Goal: Task Accomplishment & Management: Complete application form

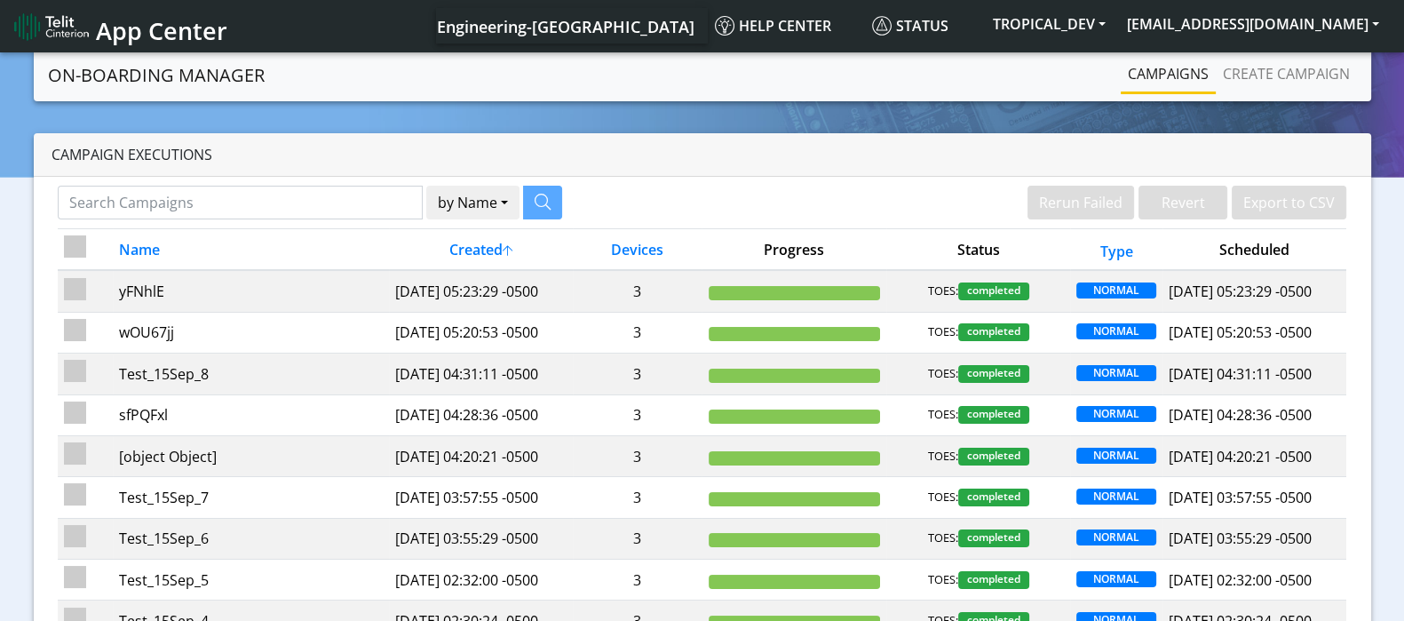
click at [111, 44] on span "App Center" at bounding box center [161, 30] width 131 height 33
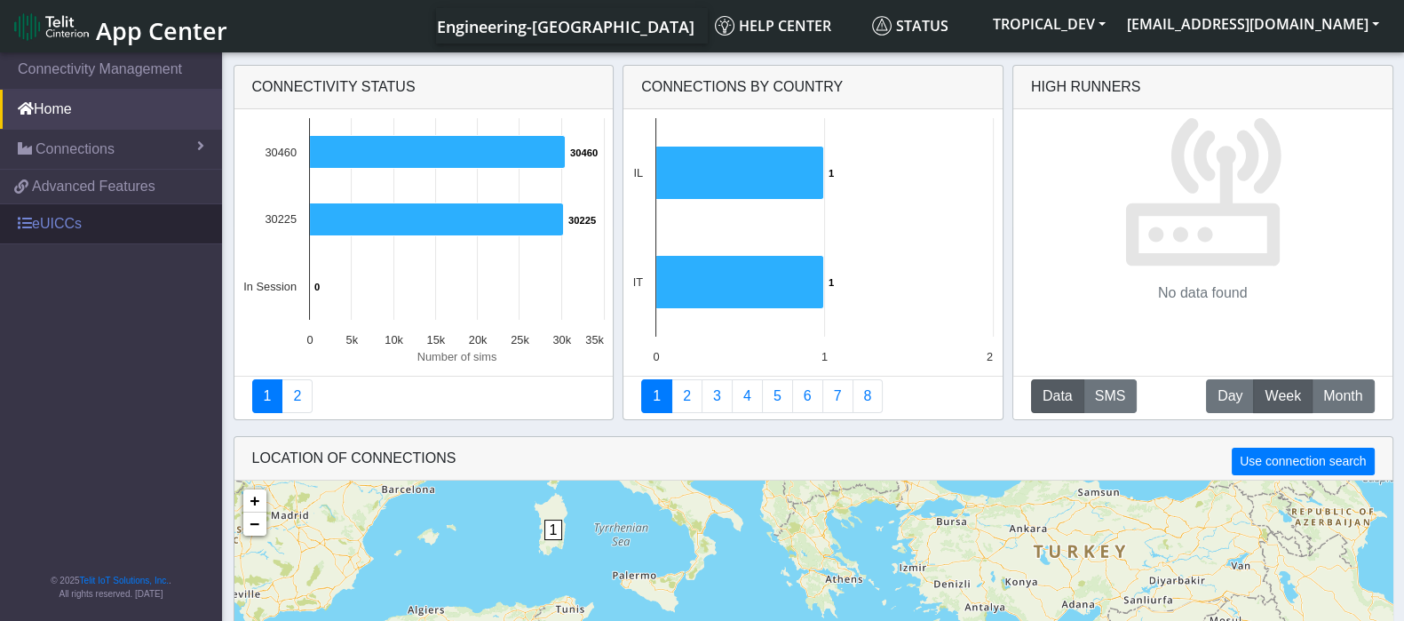
click at [91, 219] on link "eUICCs" at bounding box center [111, 223] width 222 height 39
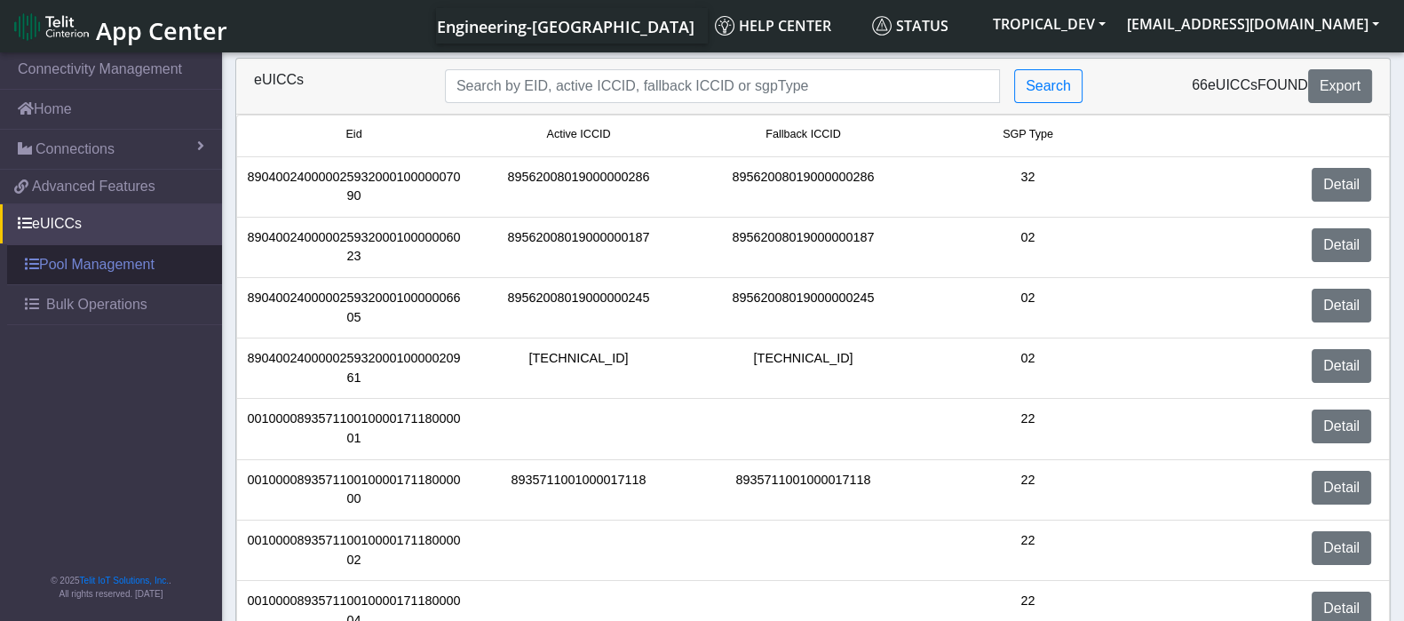
click at [90, 250] on link "Pool Management" at bounding box center [114, 264] width 215 height 39
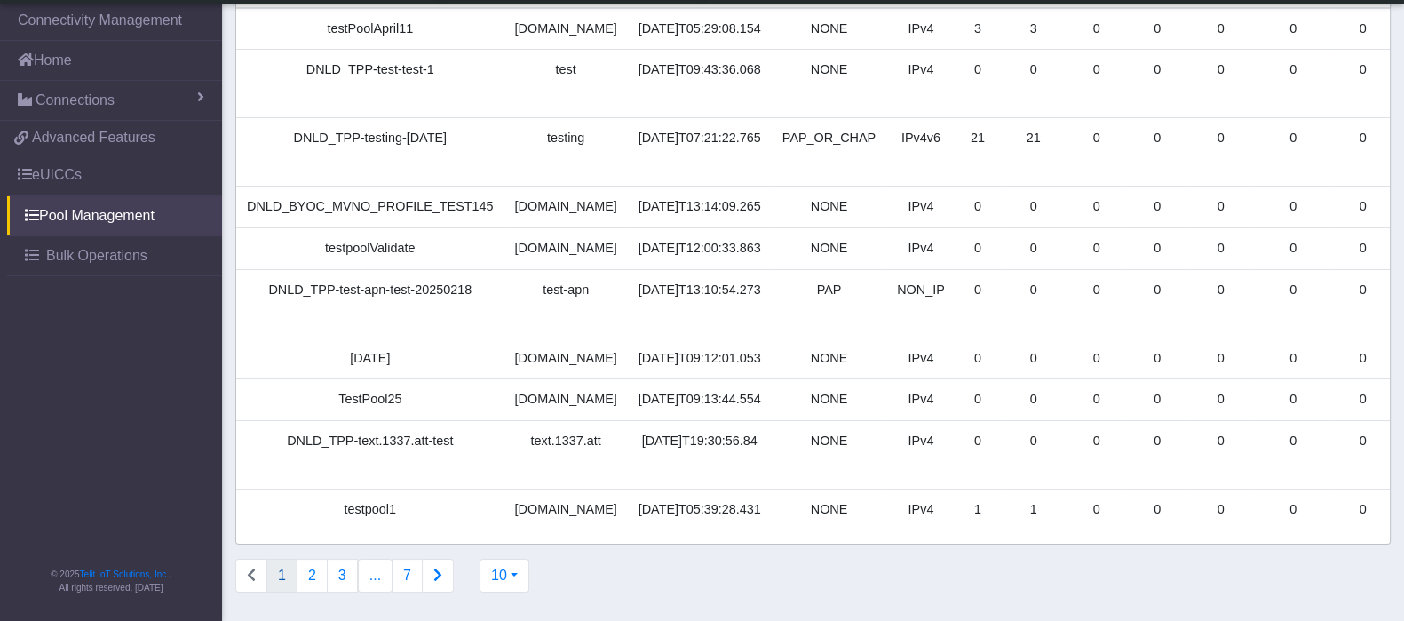
scroll to position [226, 0]
click at [306, 577] on button "2" at bounding box center [312, 576] width 31 height 34
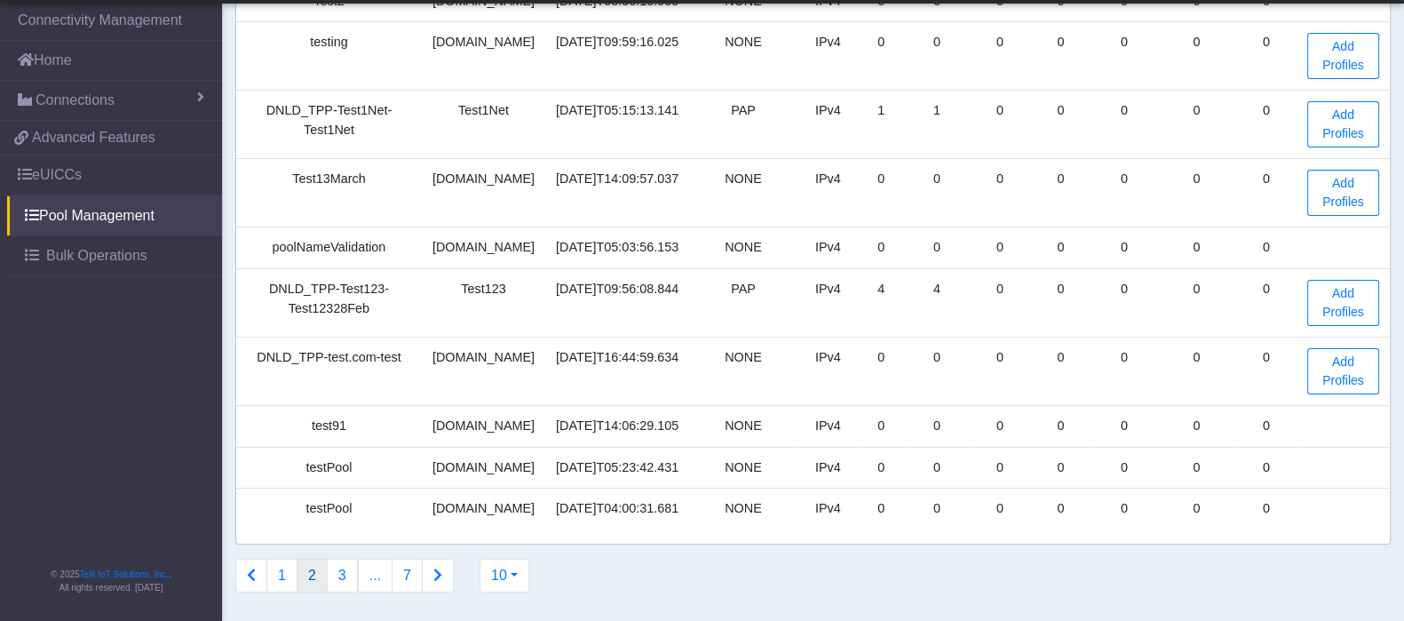
scroll to position [233, 0]
click at [338, 584] on button "3" at bounding box center [342, 576] width 31 height 34
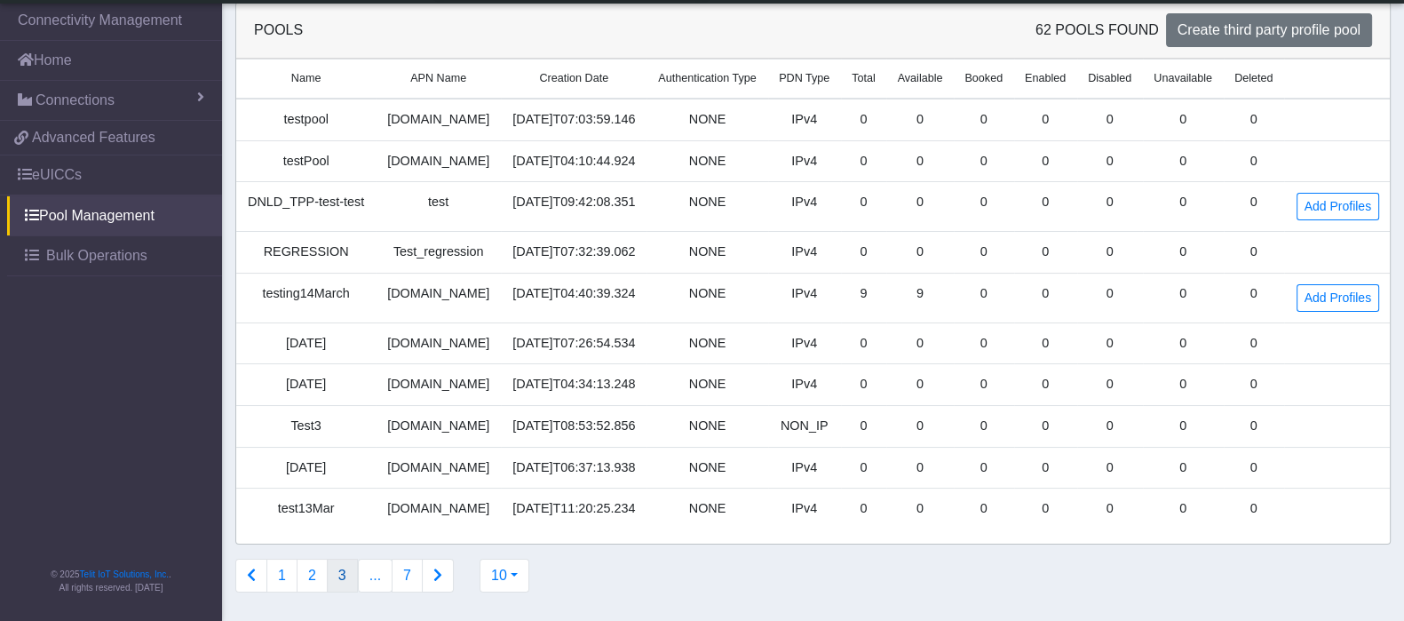
scroll to position [3, 0]
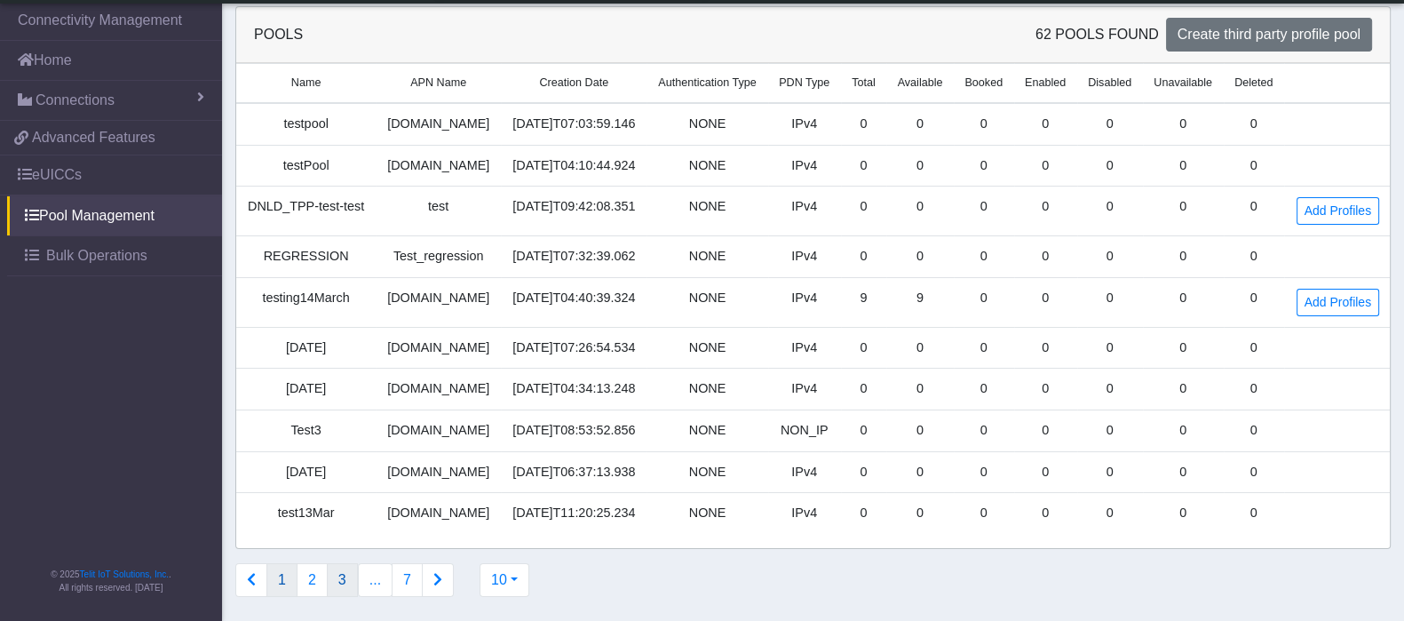
click at [284, 576] on button "1" at bounding box center [281, 580] width 31 height 34
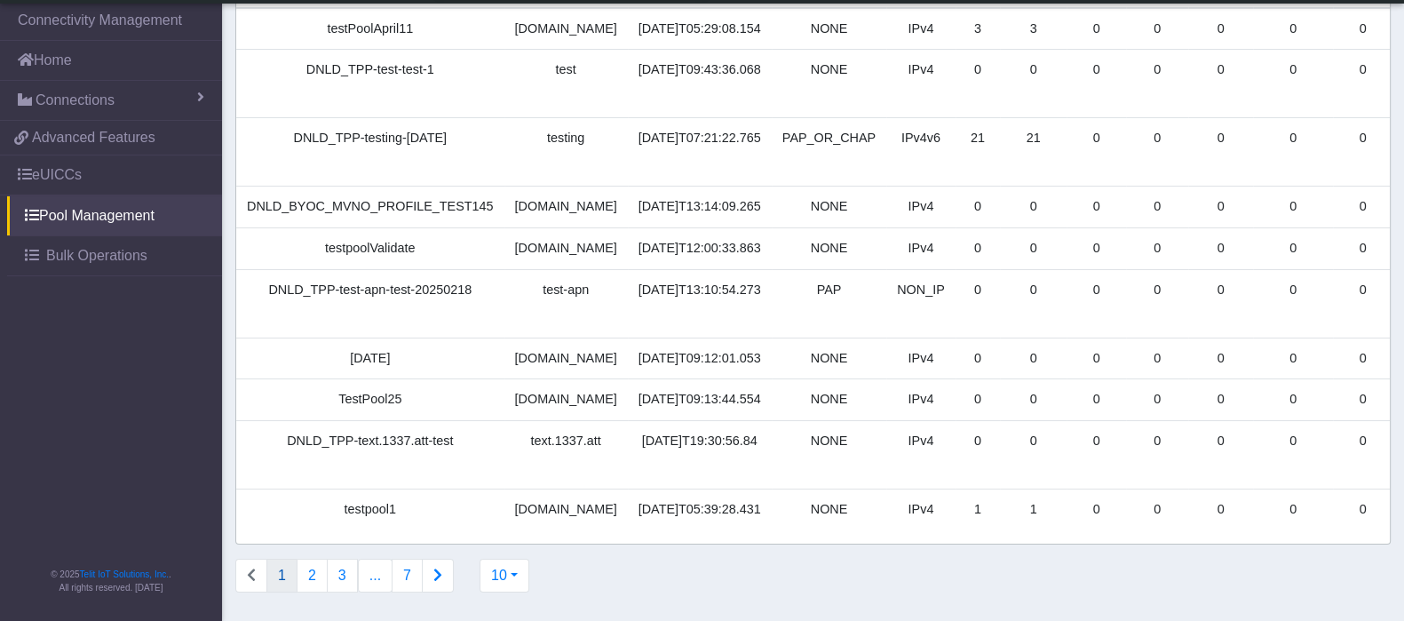
scroll to position [226, 0]
click at [434, 588] on button "Connections list navigation" at bounding box center [438, 576] width 32 height 34
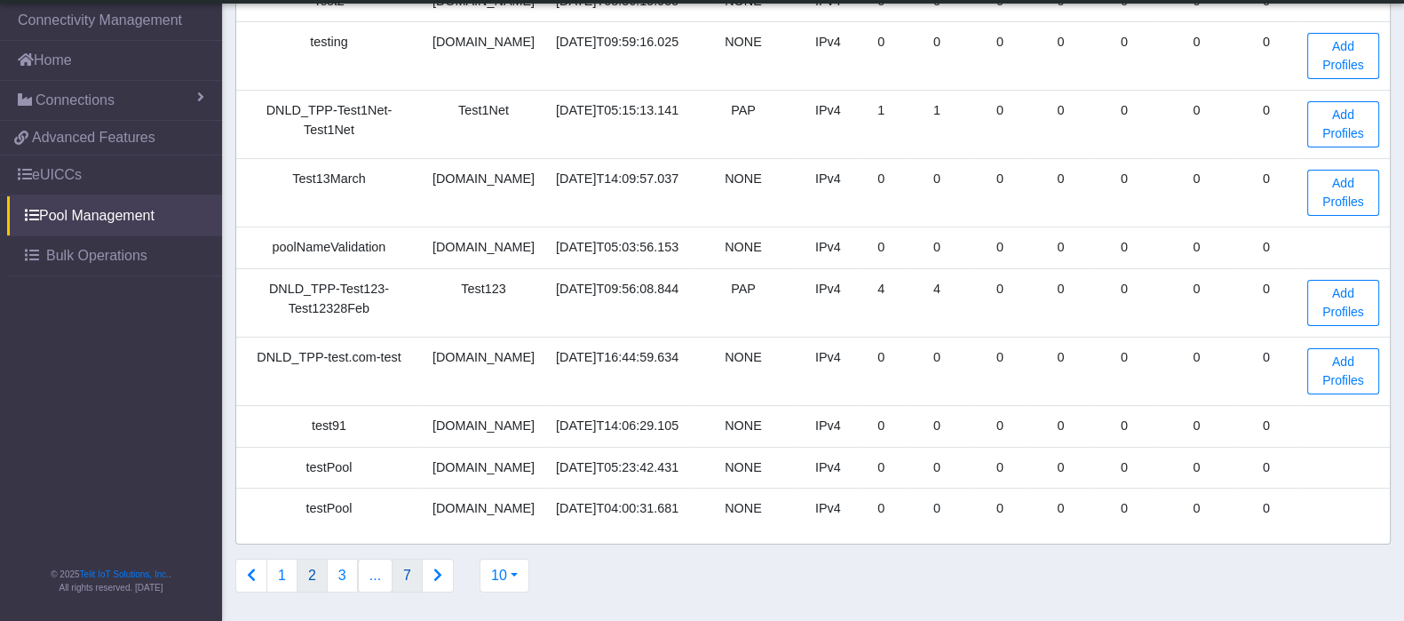
click at [412, 586] on button "7" at bounding box center [407, 576] width 31 height 34
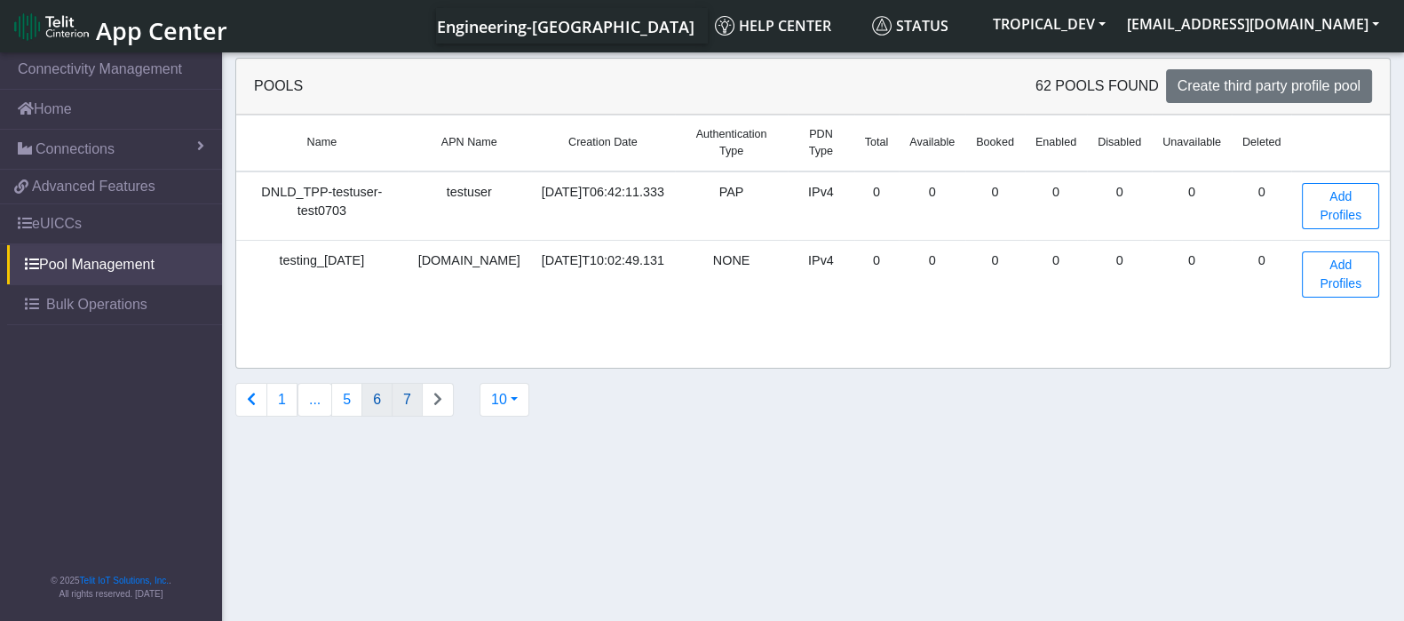
click at [376, 404] on button "6" at bounding box center [376, 400] width 31 height 34
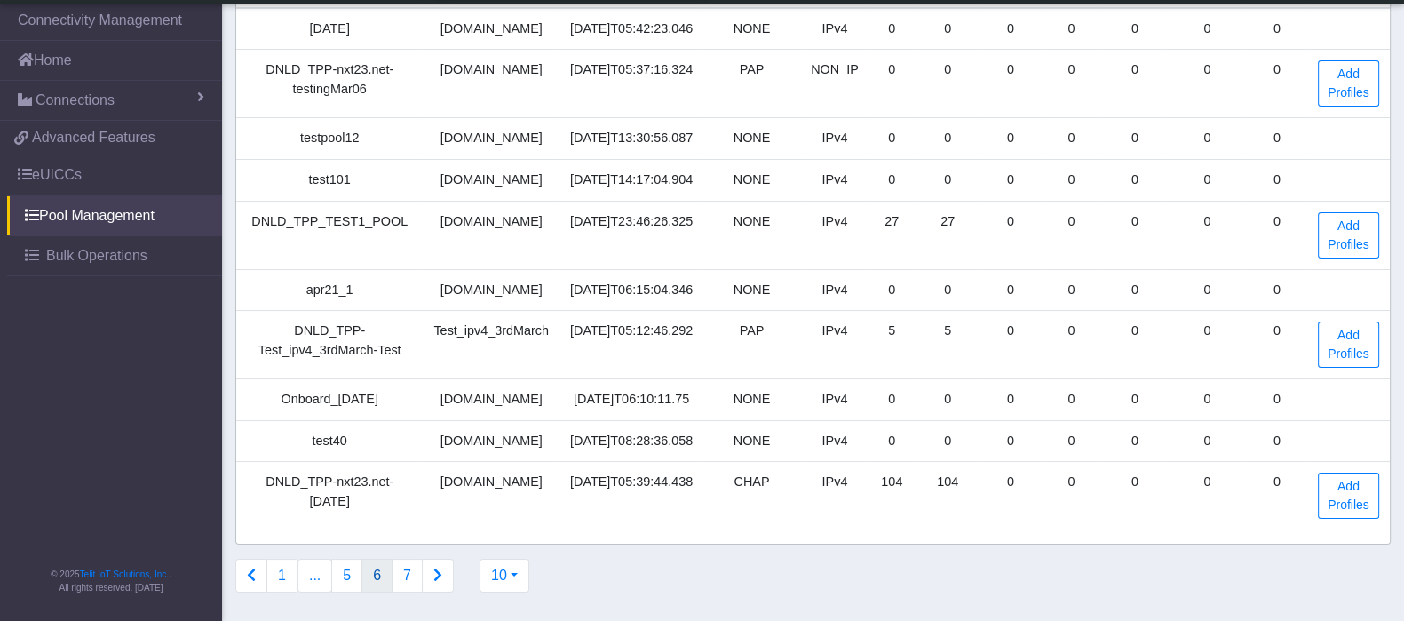
scroll to position [226, 0]
click at [284, 584] on button "1" at bounding box center [281, 576] width 31 height 34
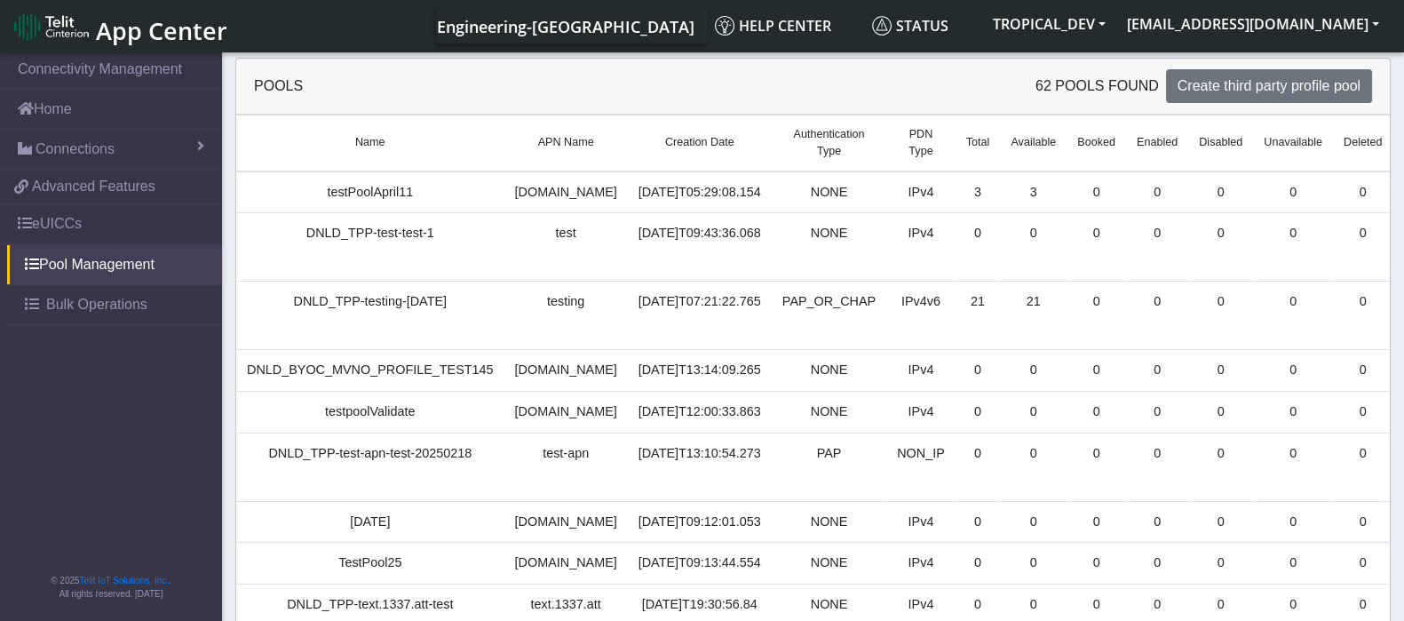
scroll to position [0, 0]
click at [347, 193] on td "testPoolApril11" at bounding box center [370, 192] width 268 height 42
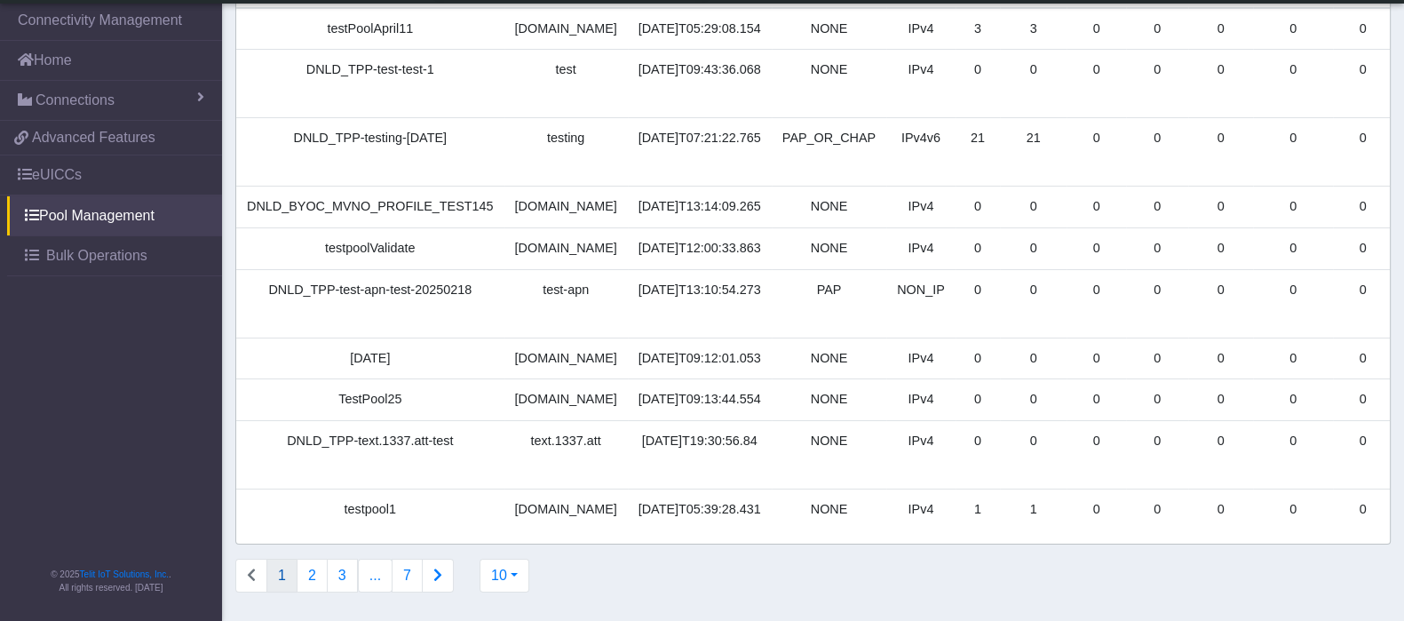
scroll to position [226, 0]
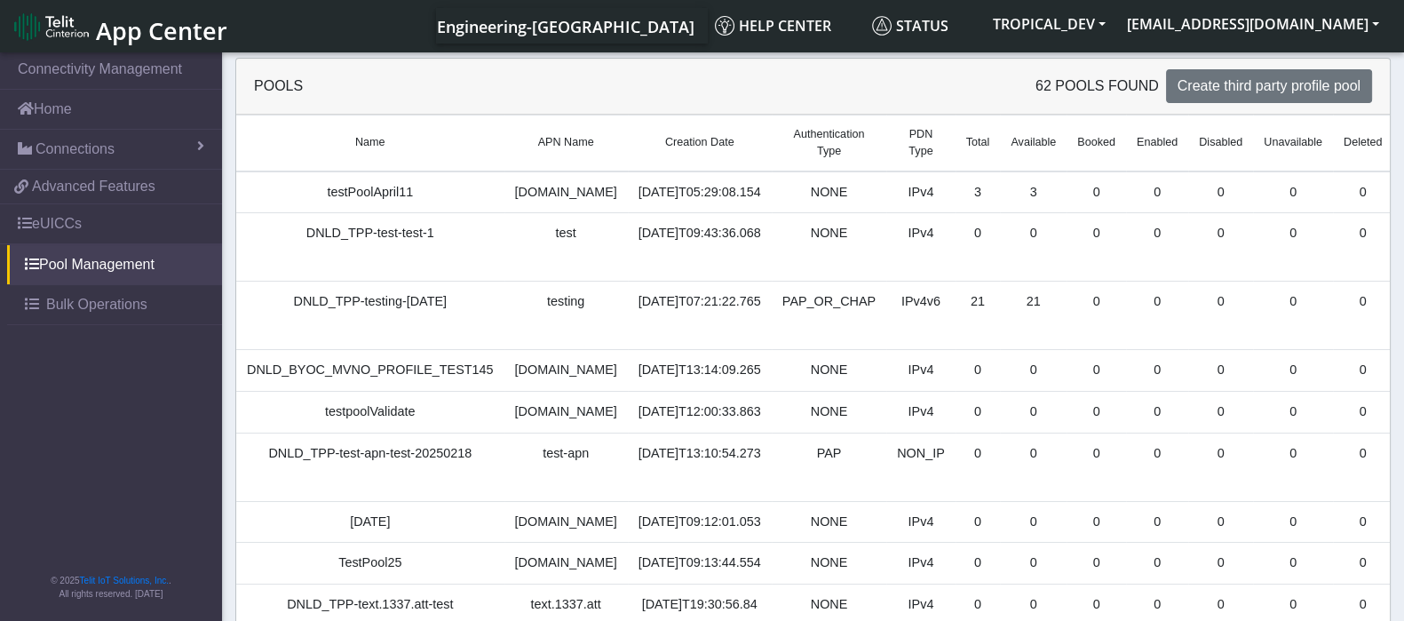
click at [381, 199] on td "testPoolApril11" at bounding box center [370, 192] width 268 height 42
click at [1281, 78] on span "Create third party profile pool" at bounding box center [1269, 85] width 183 height 15
select select "IPv4"
select select "NONE"
click at [1403, 258] on link "Add Profiles" at bounding box center [1432, 247] width 58 height 46
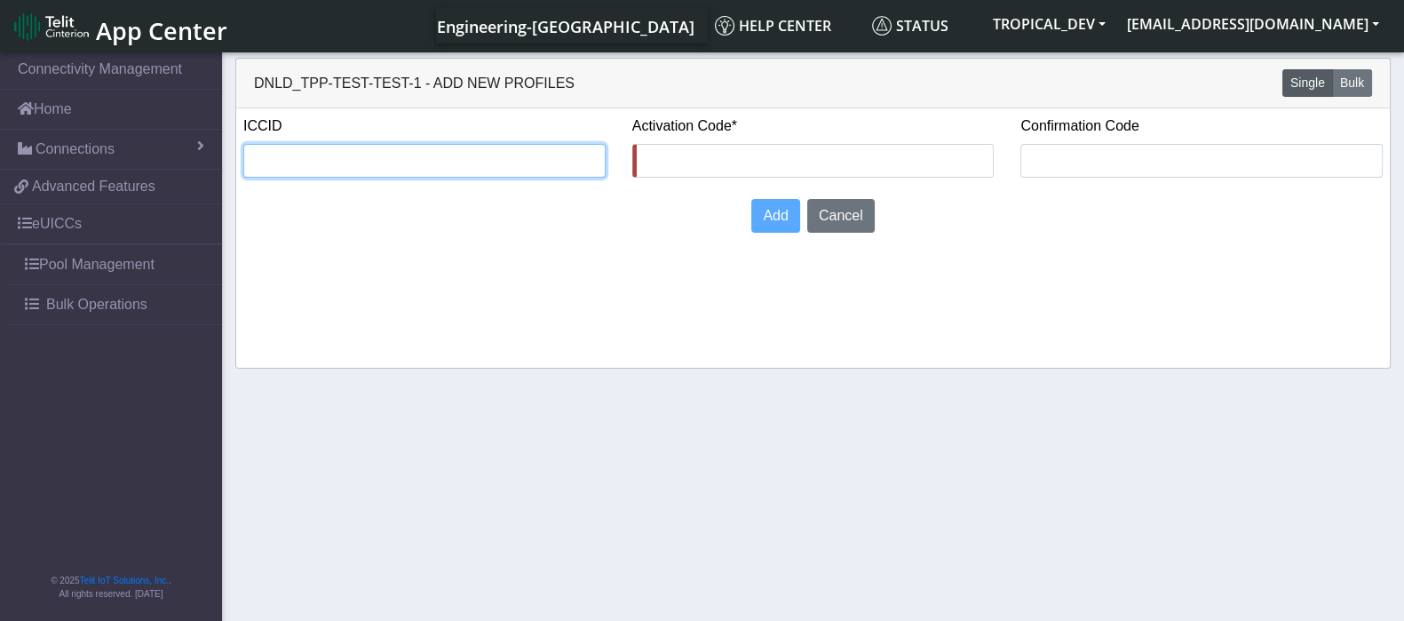
click at [466, 163] on input "text" at bounding box center [424, 161] width 362 height 34
click at [353, 162] on input "text" at bounding box center [424, 161] width 362 height 34
paste input "8935711001000080120"
type input "8935711001000080120"
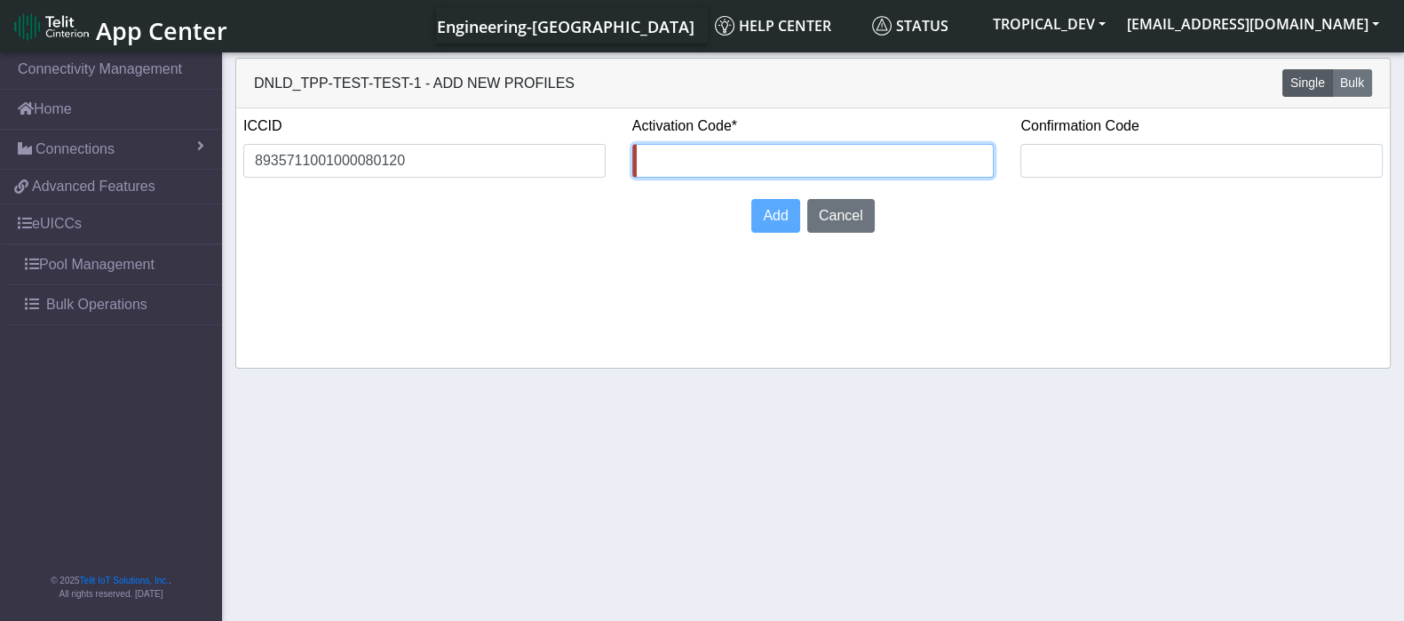
click at [796, 156] on input "text" at bounding box center [813, 161] width 362 height 34
type input "12345678"
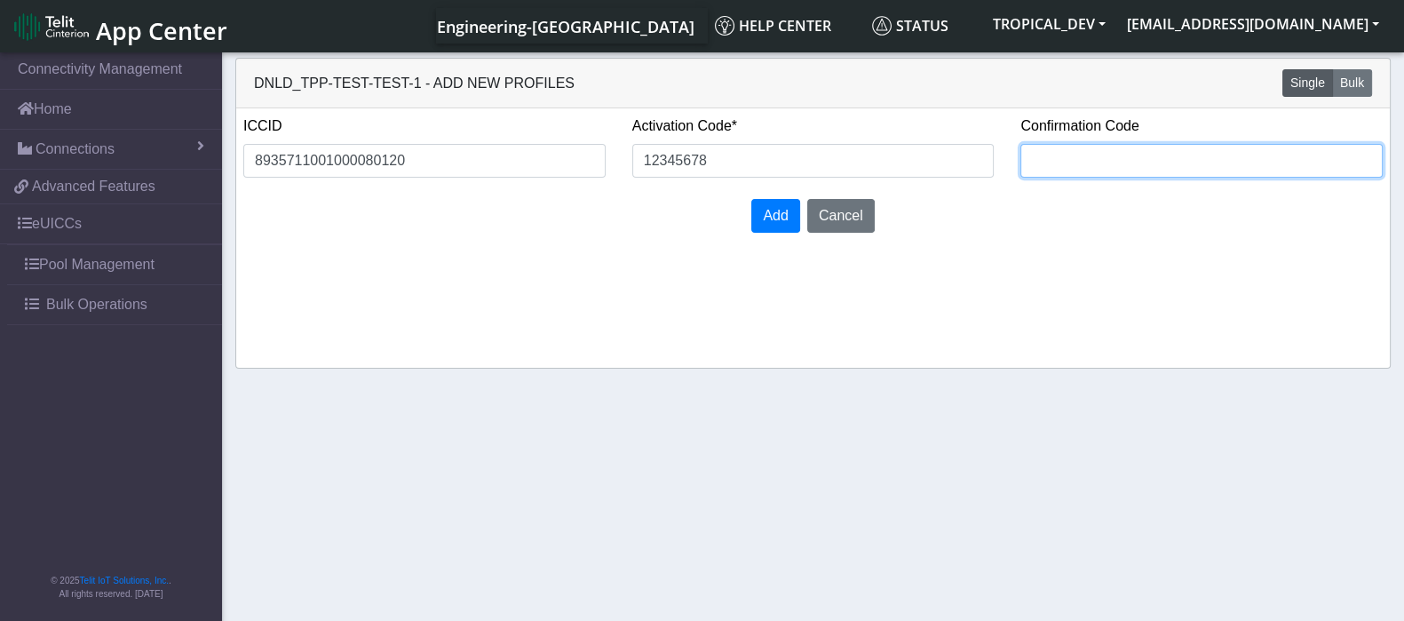
click at [1130, 163] on input "text" at bounding box center [1202, 161] width 362 height 34
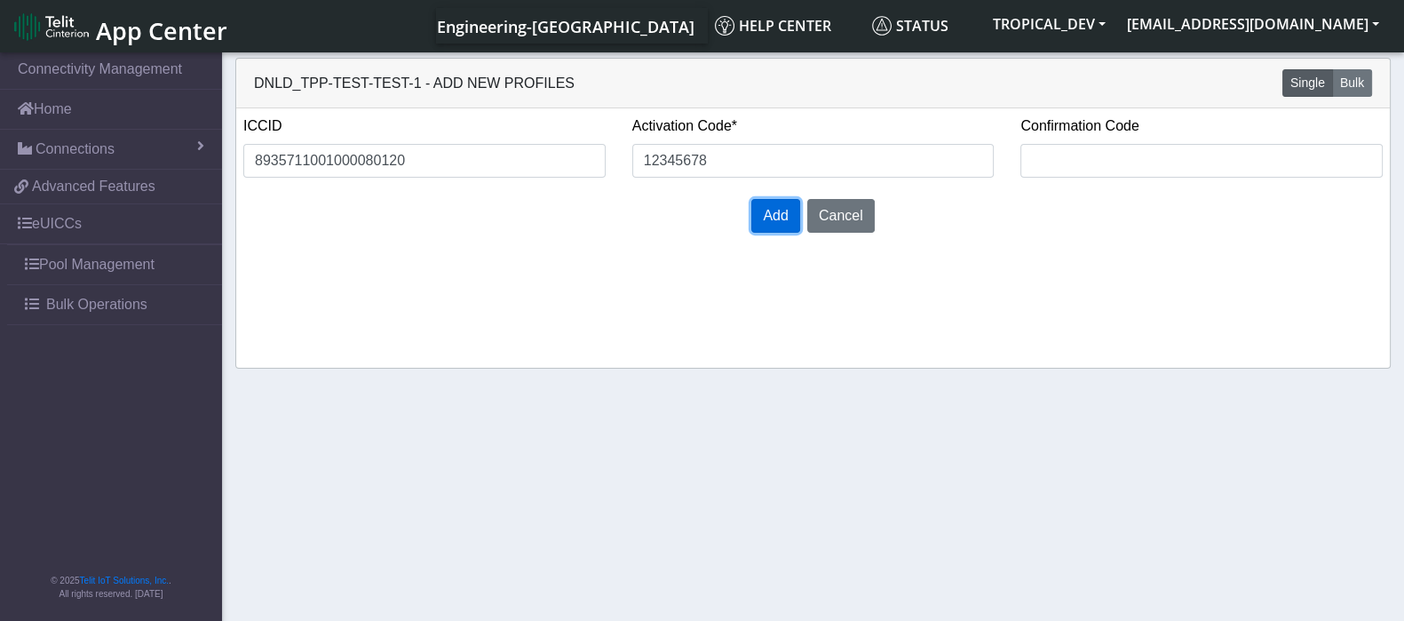
click at [771, 211] on span "Add" at bounding box center [775, 215] width 25 height 15
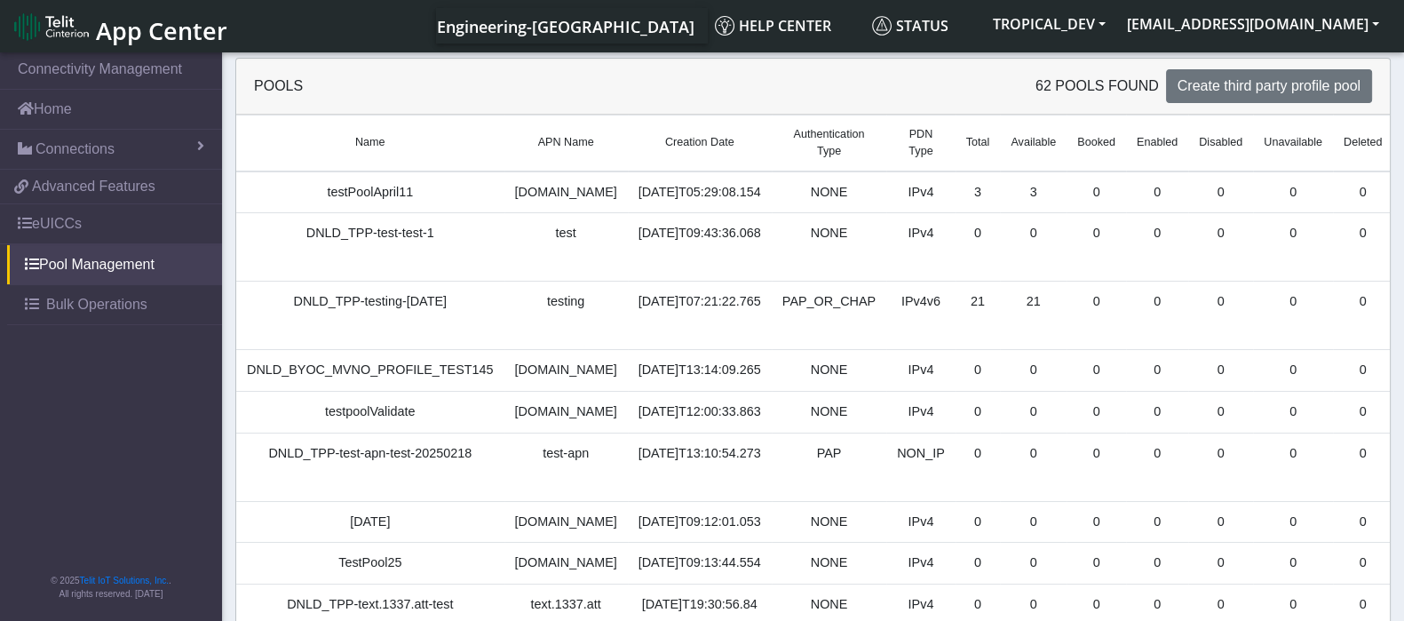
click at [1403, 490] on link "Add Profiles" at bounding box center [1432, 467] width 58 height 46
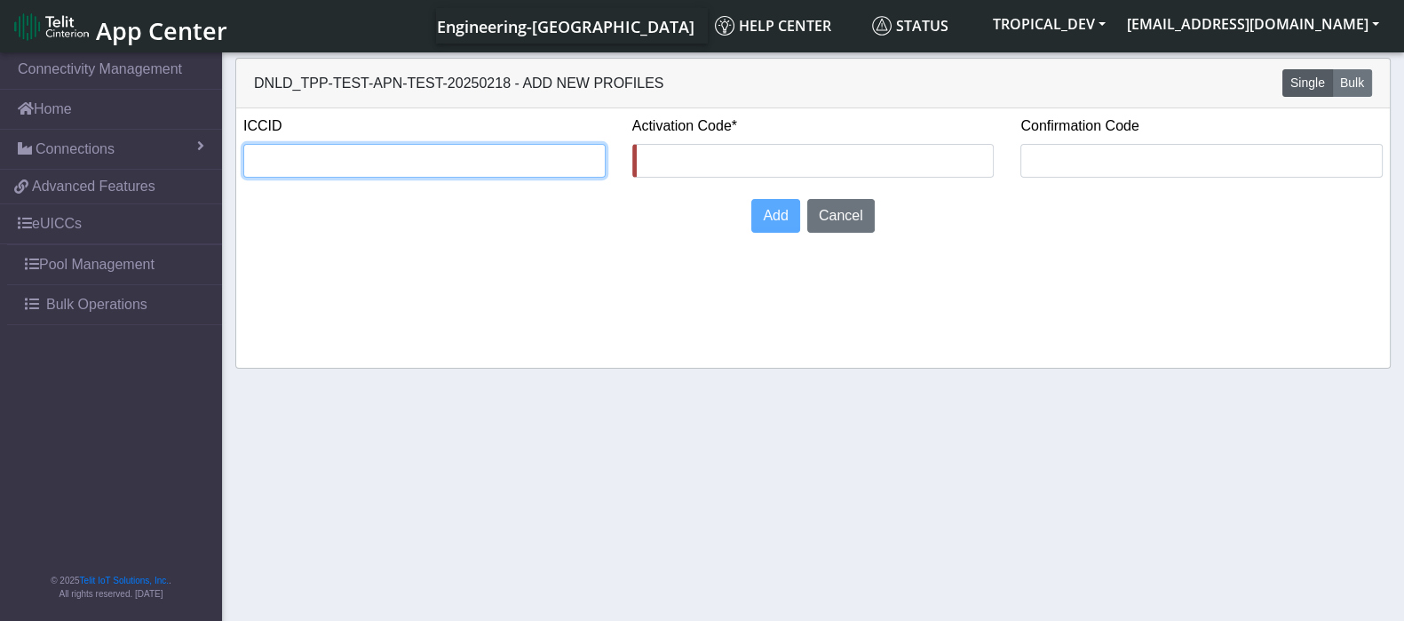
click at [440, 165] on input "text" at bounding box center [424, 161] width 362 height 34
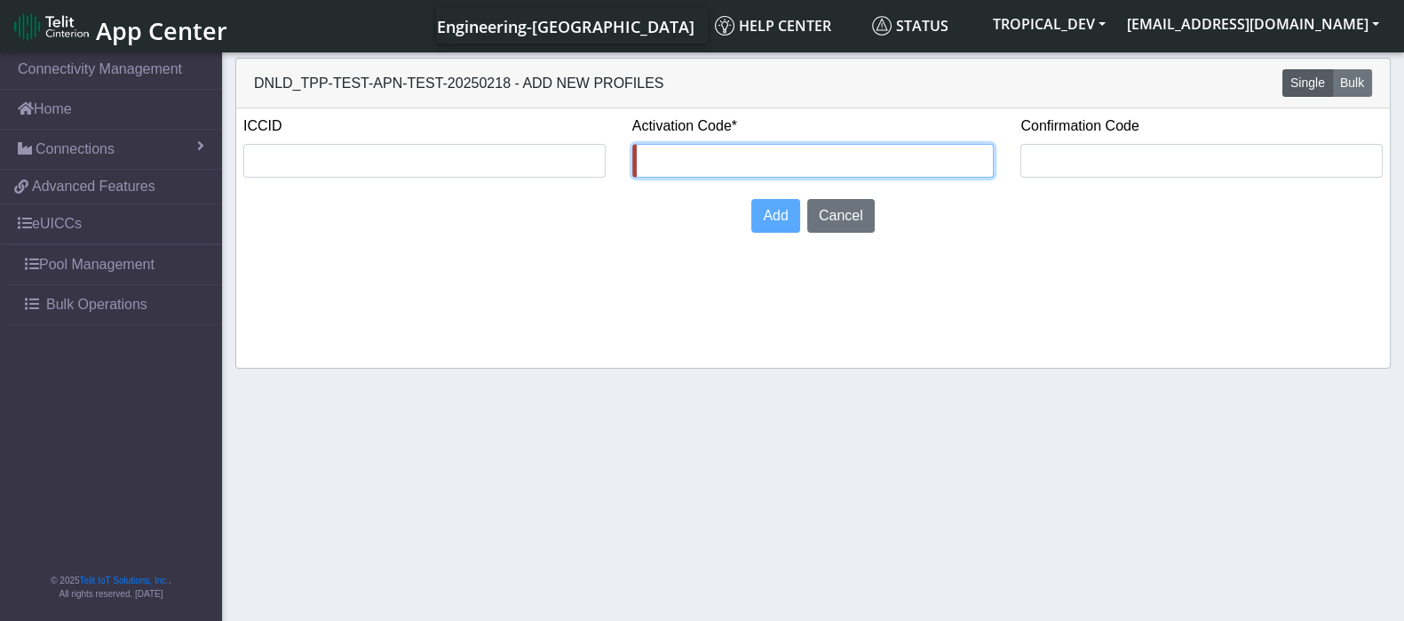
click at [727, 163] on input "text" at bounding box center [813, 161] width 362 height 34
type input "12345678"
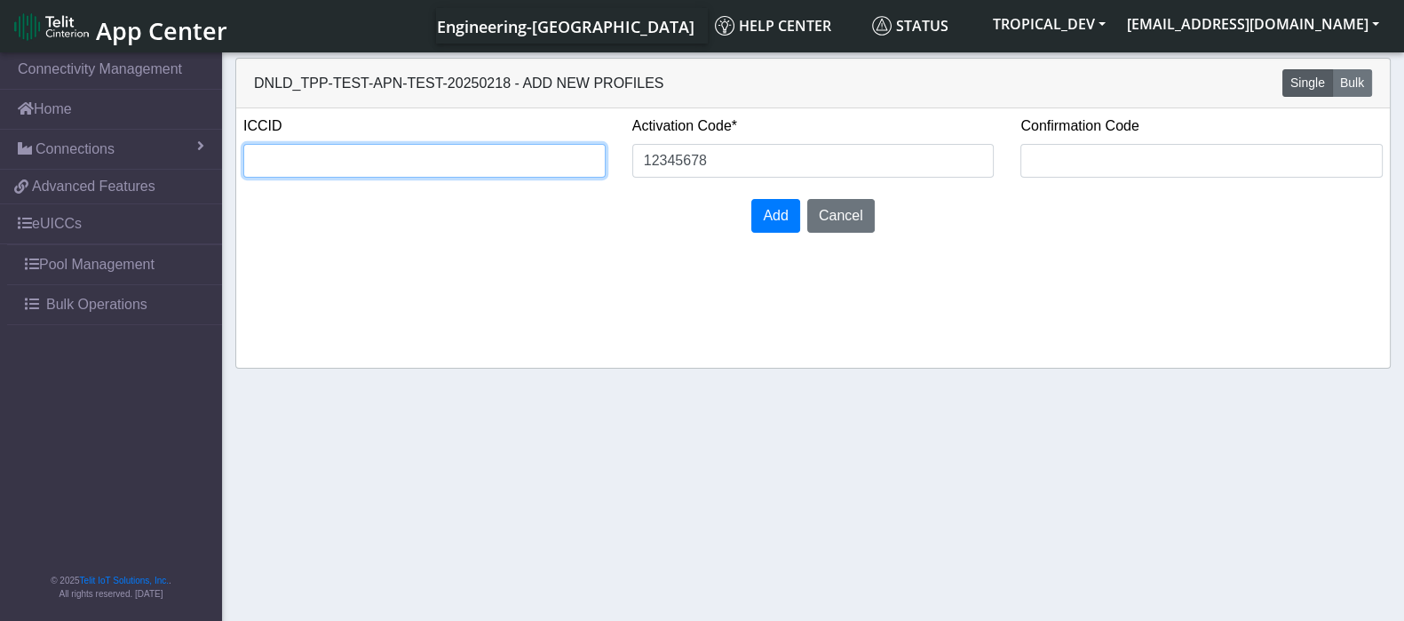
click at [465, 164] on input "text" at bounding box center [424, 161] width 362 height 34
click at [362, 148] on input "text" at bounding box center [424, 161] width 362 height 34
paste input "8935711001000080120"
type input "8935711001000080120"
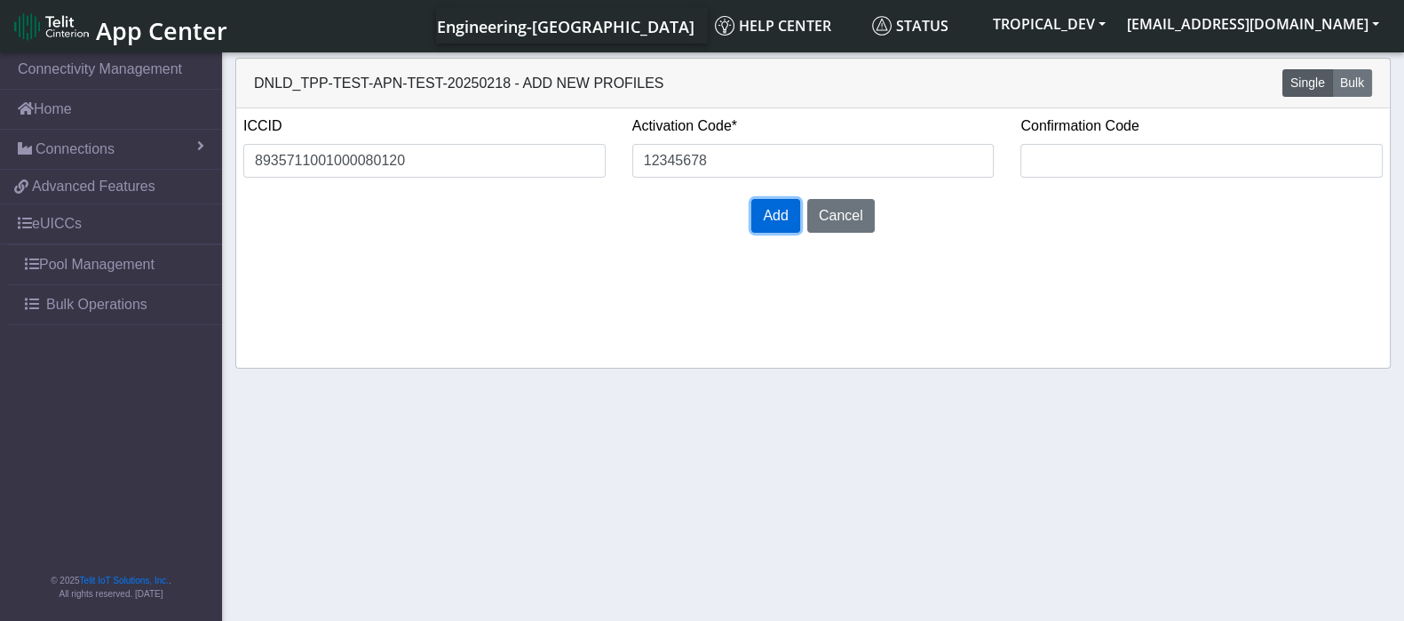
click at [771, 210] on span "Add" at bounding box center [775, 215] width 25 height 15
click at [777, 221] on span "Add" at bounding box center [775, 215] width 25 height 15
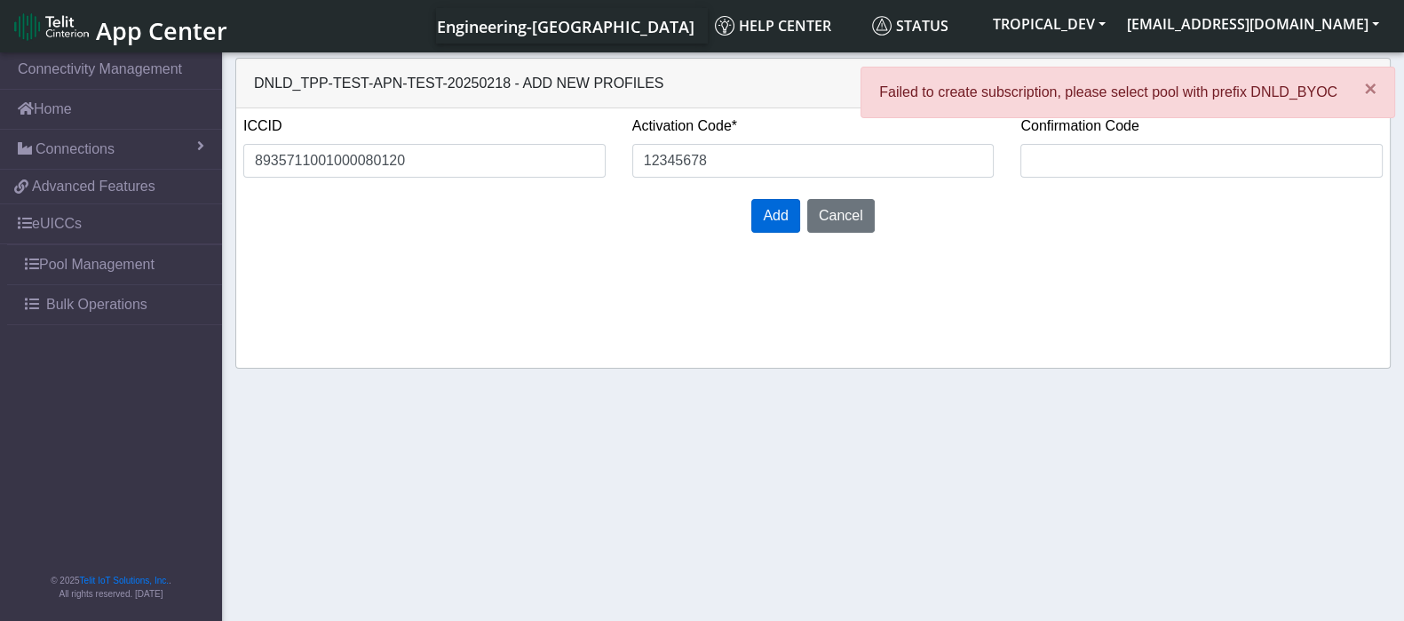
click at [585, 212] on div "Add Cancel" at bounding box center [813, 216] width 1166 height 48
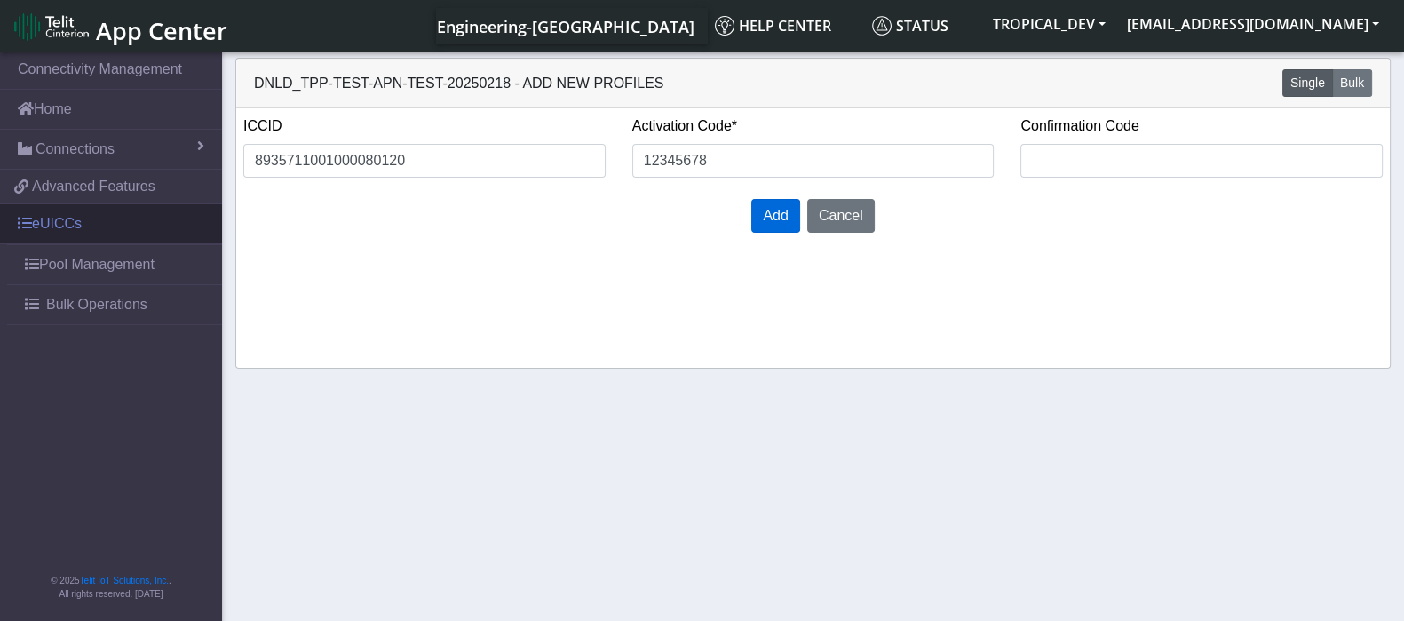
click at [93, 228] on link "eUICCs" at bounding box center [111, 223] width 222 height 39
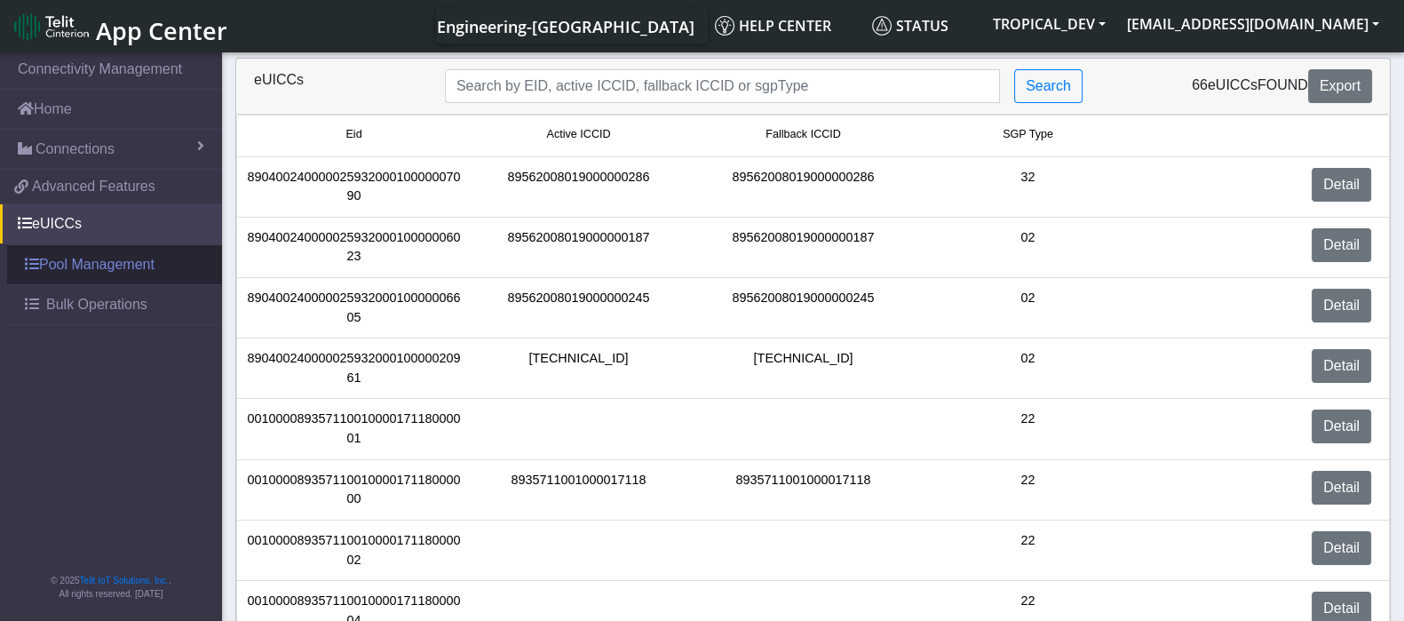
click at [91, 268] on link "Pool Management" at bounding box center [114, 264] width 215 height 39
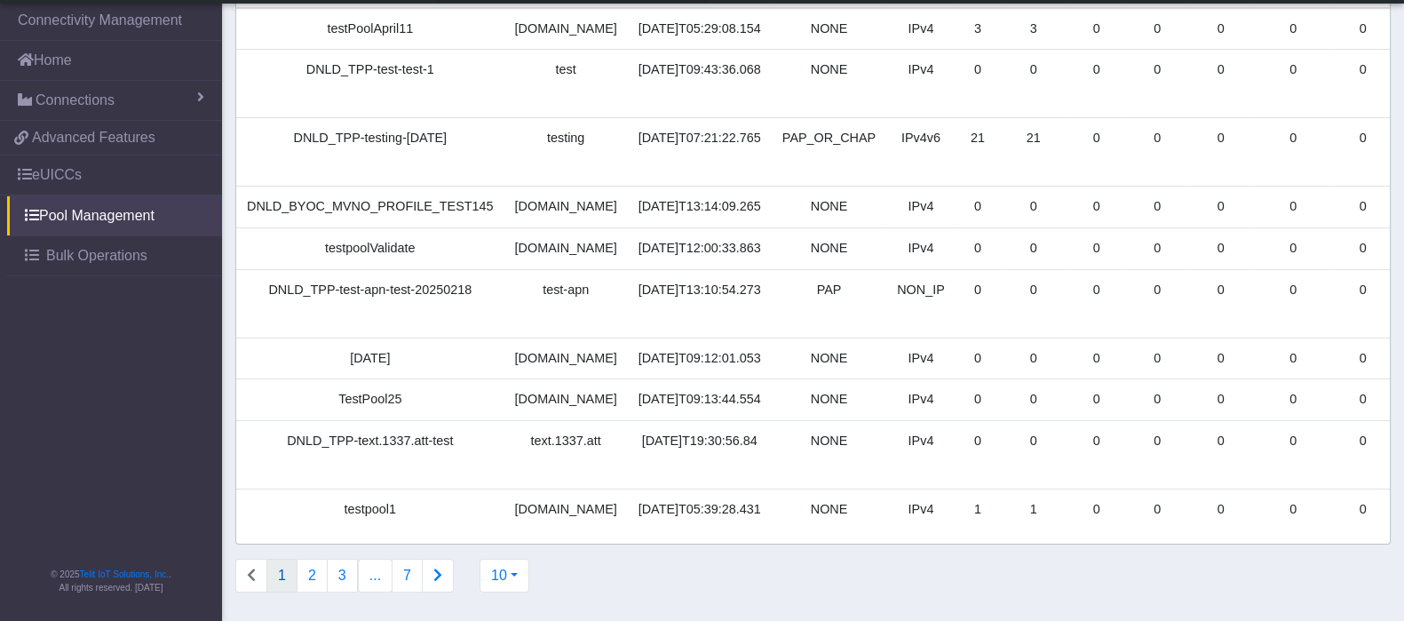
scroll to position [226, 0]
click at [308, 575] on button "2" at bounding box center [312, 576] width 31 height 34
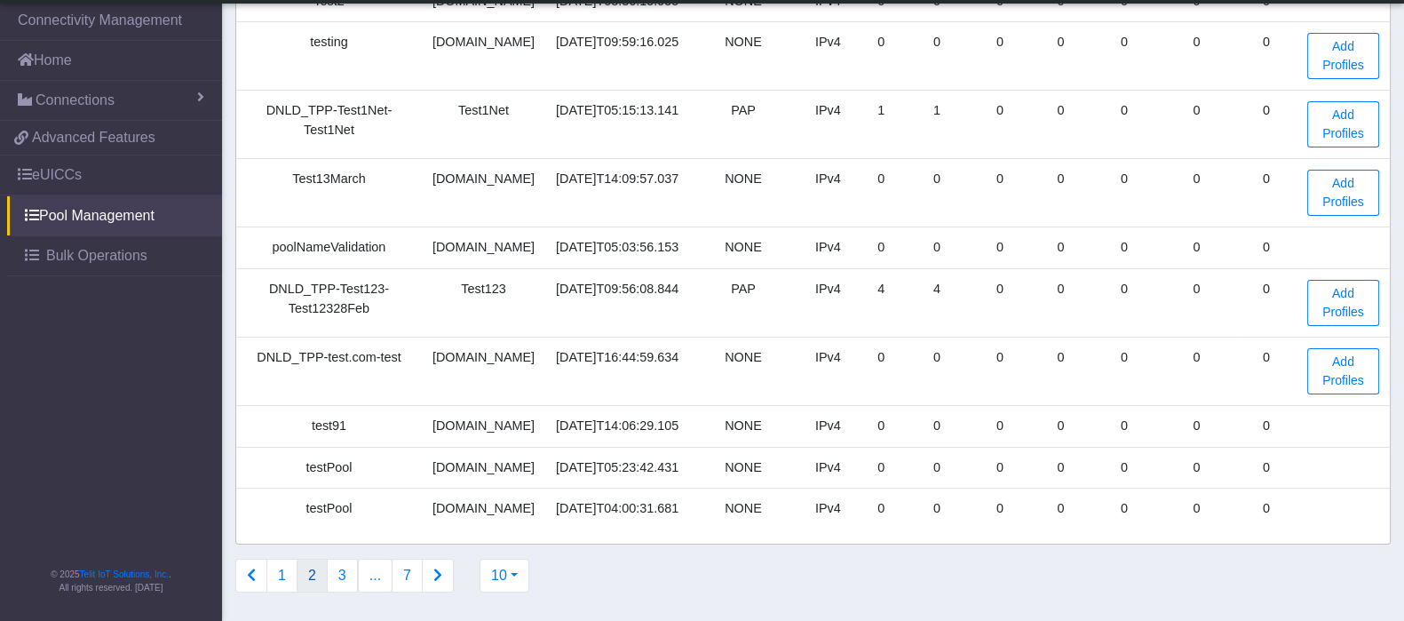
scroll to position [233, 0]
click at [337, 576] on button "3" at bounding box center [342, 576] width 31 height 34
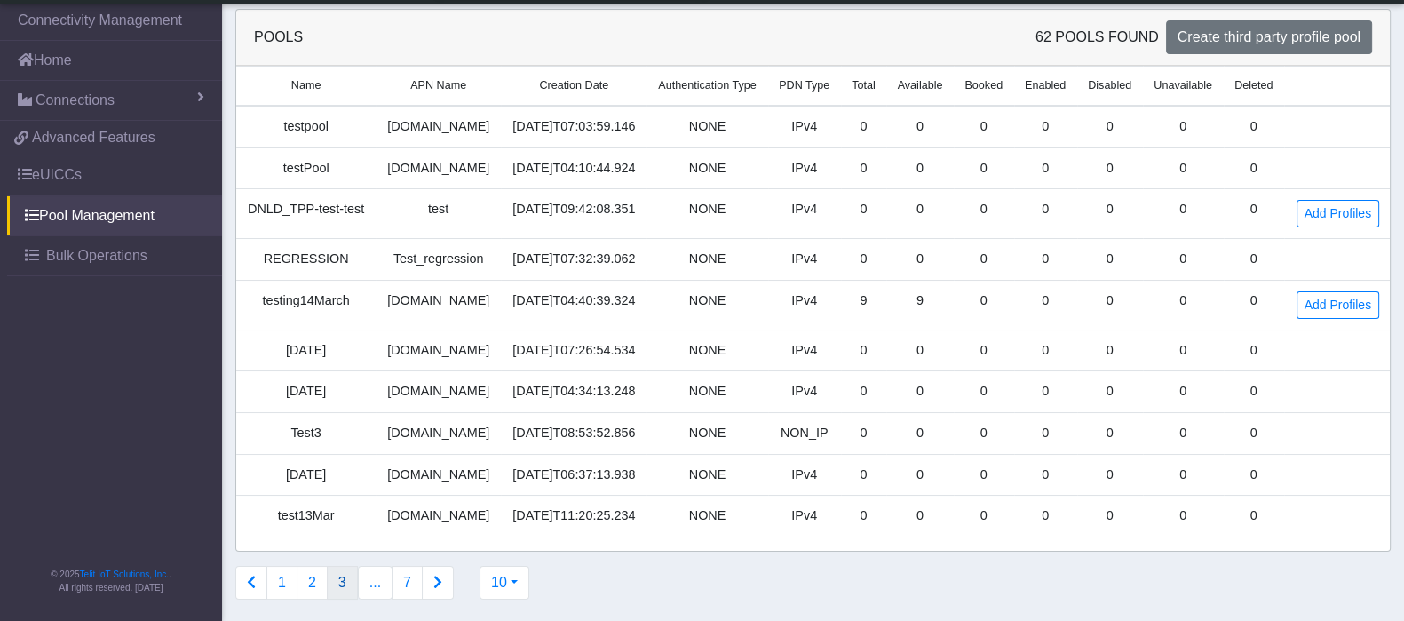
scroll to position [3, 0]
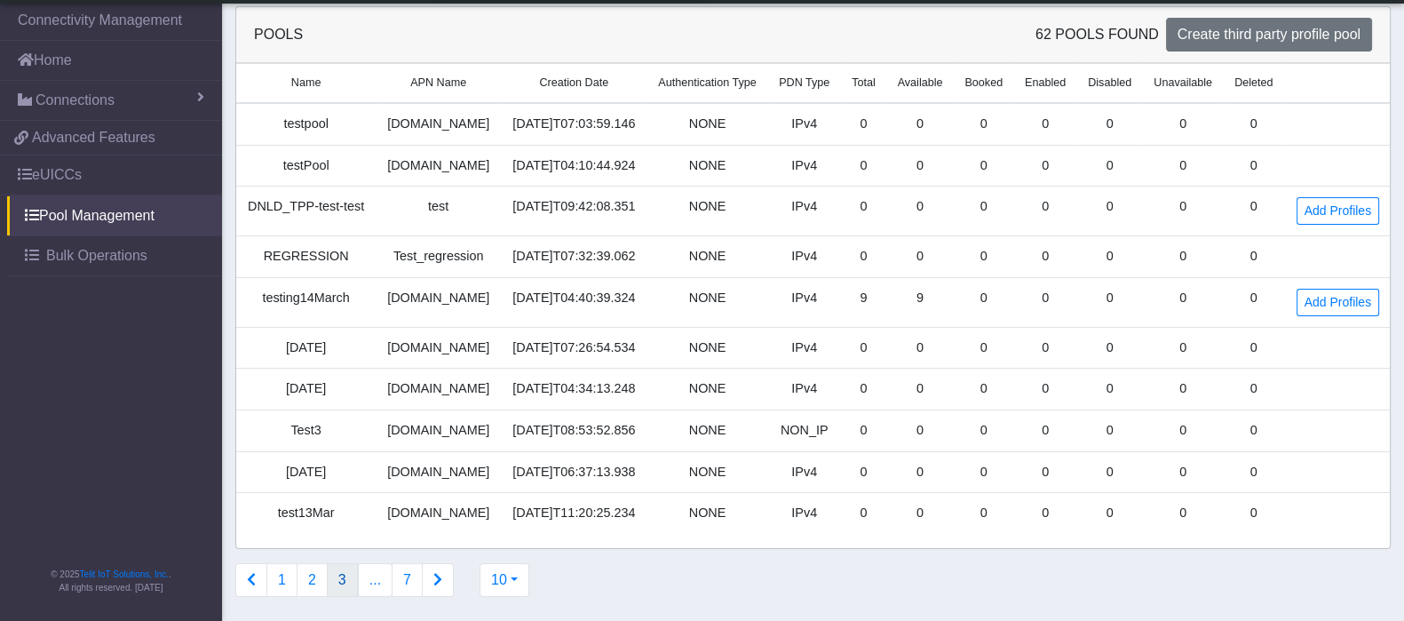
click at [433, 578] on icon "Connections list navigation" at bounding box center [437, 579] width 9 height 14
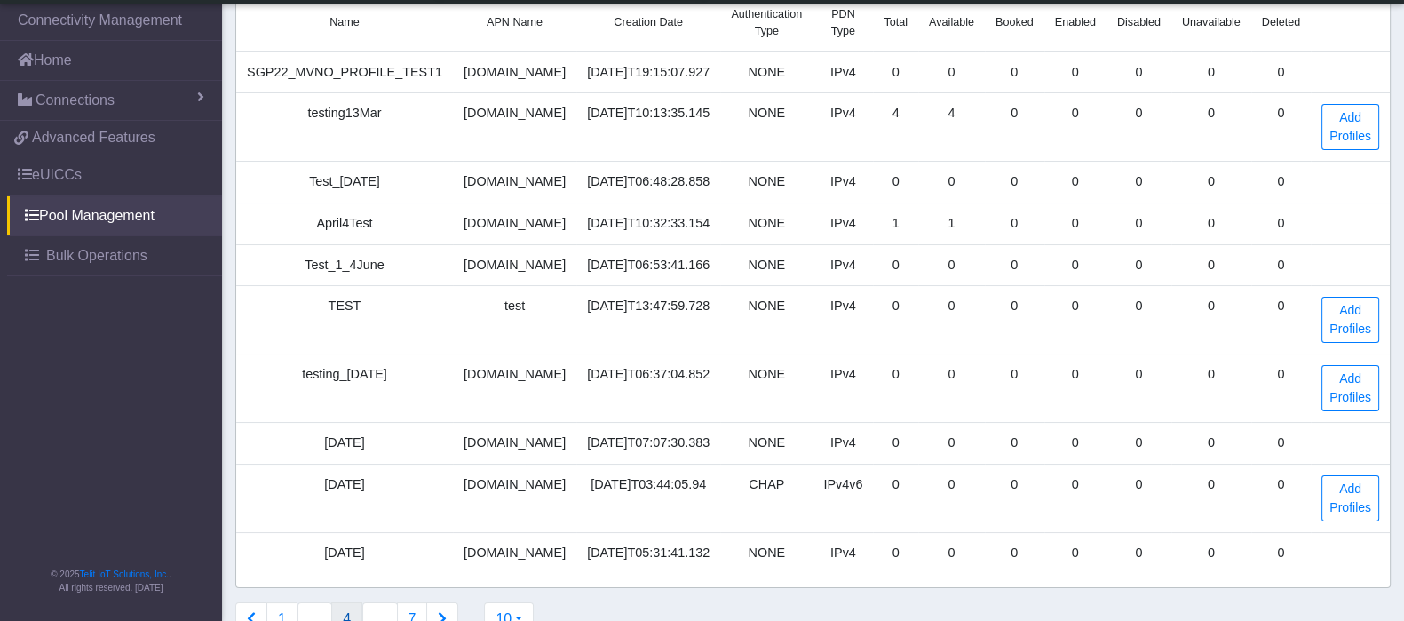
scroll to position [226, 0]
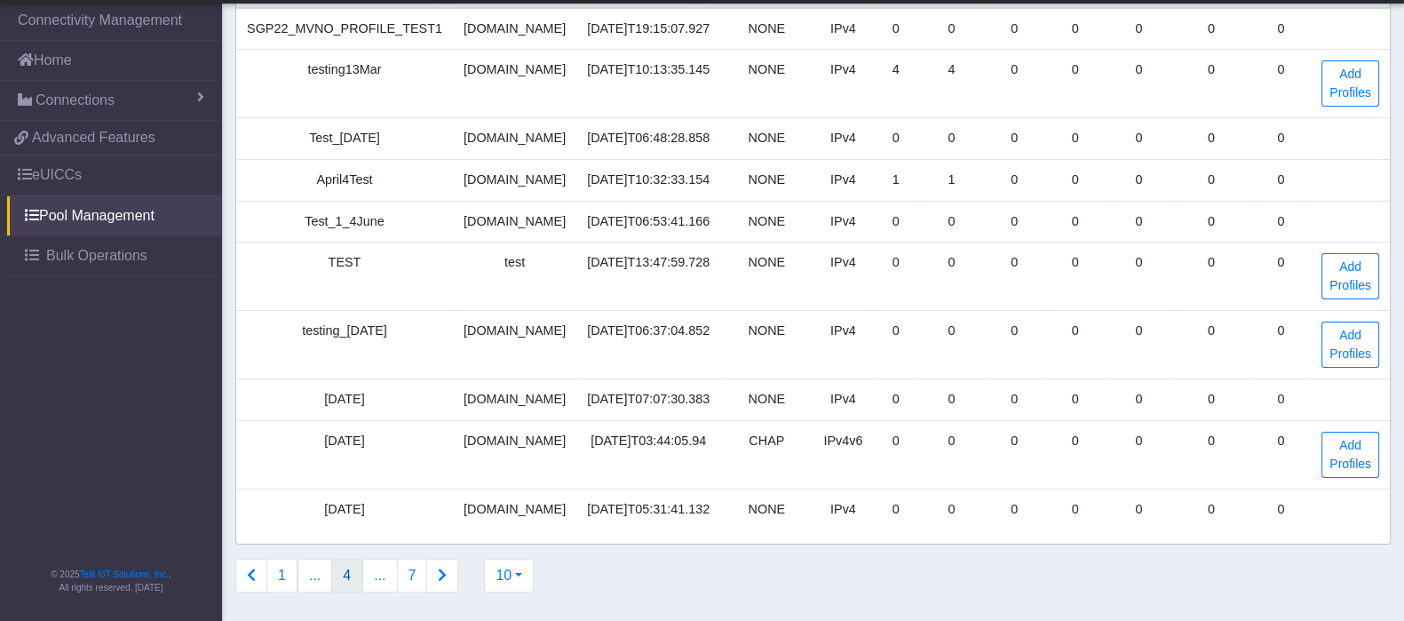
click at [258, 575] on button "Connections list navigation" at bounding box center [251, 576] width 32 height 34
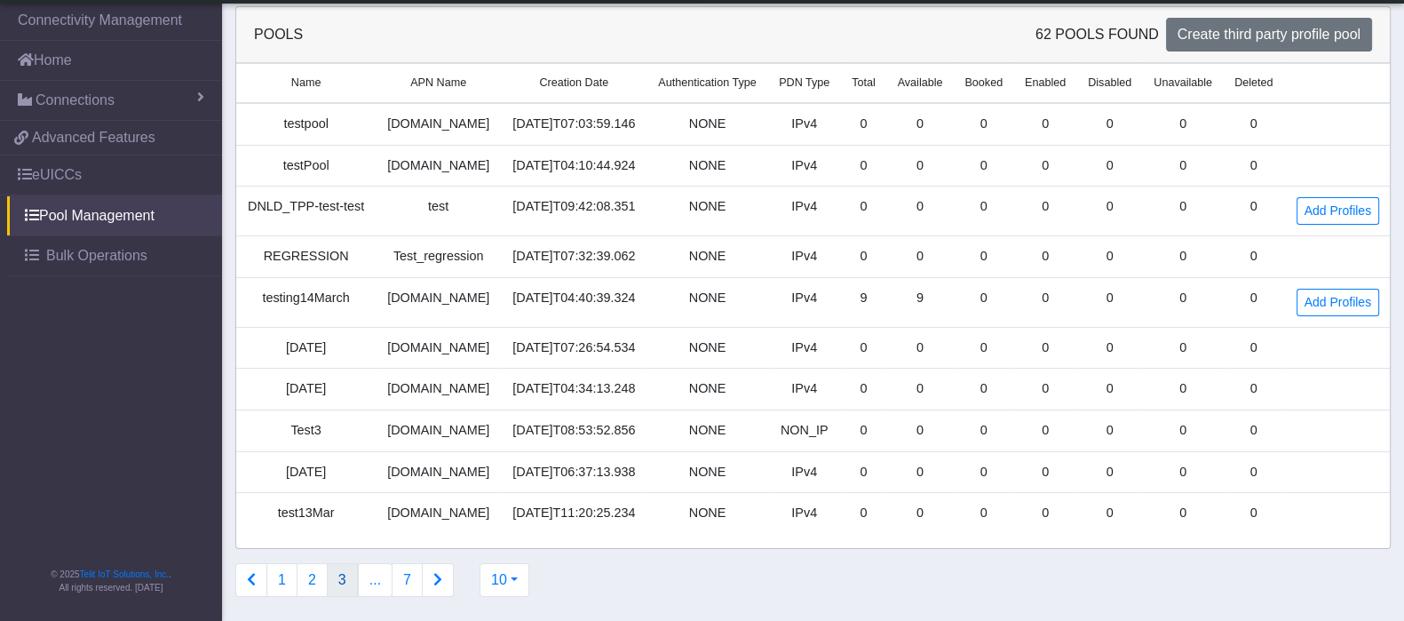
click at [258, 576] on button "Connections list navigation" at bounding box center [251, 580] width 32 height 34
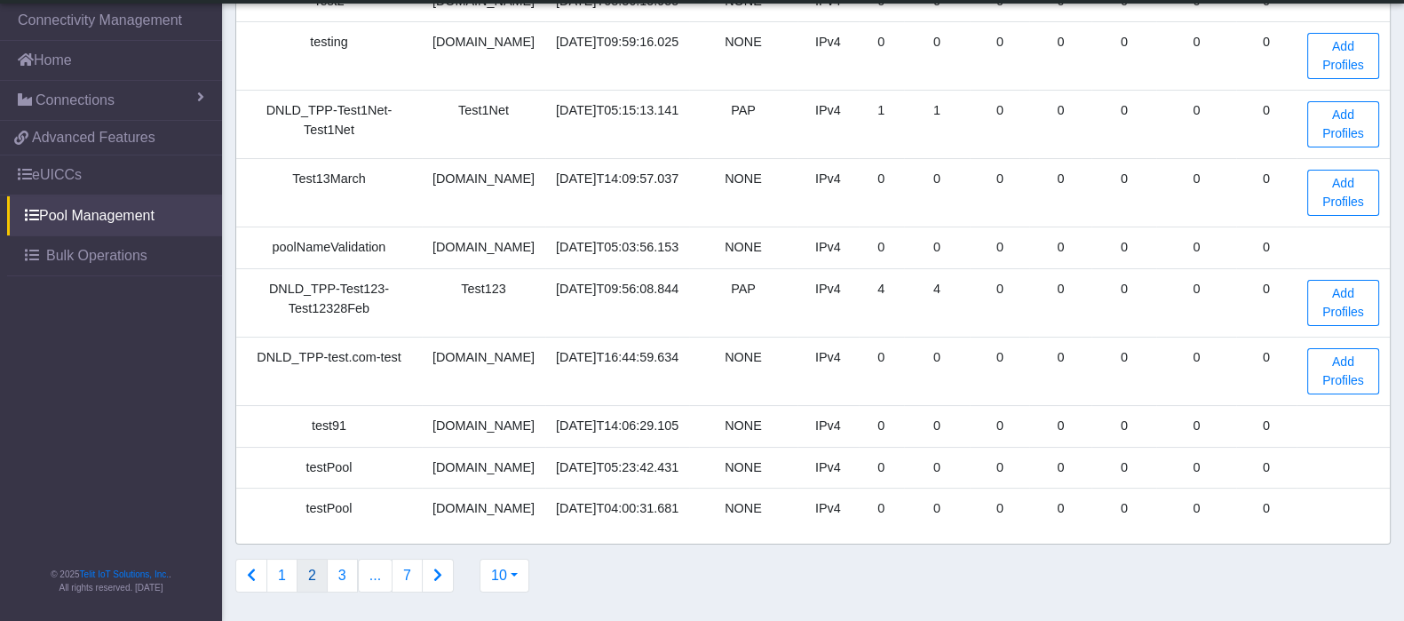
click at [258, 576] on button "Connections list navigation" at bounding box center [251, 576] width 32 height 34
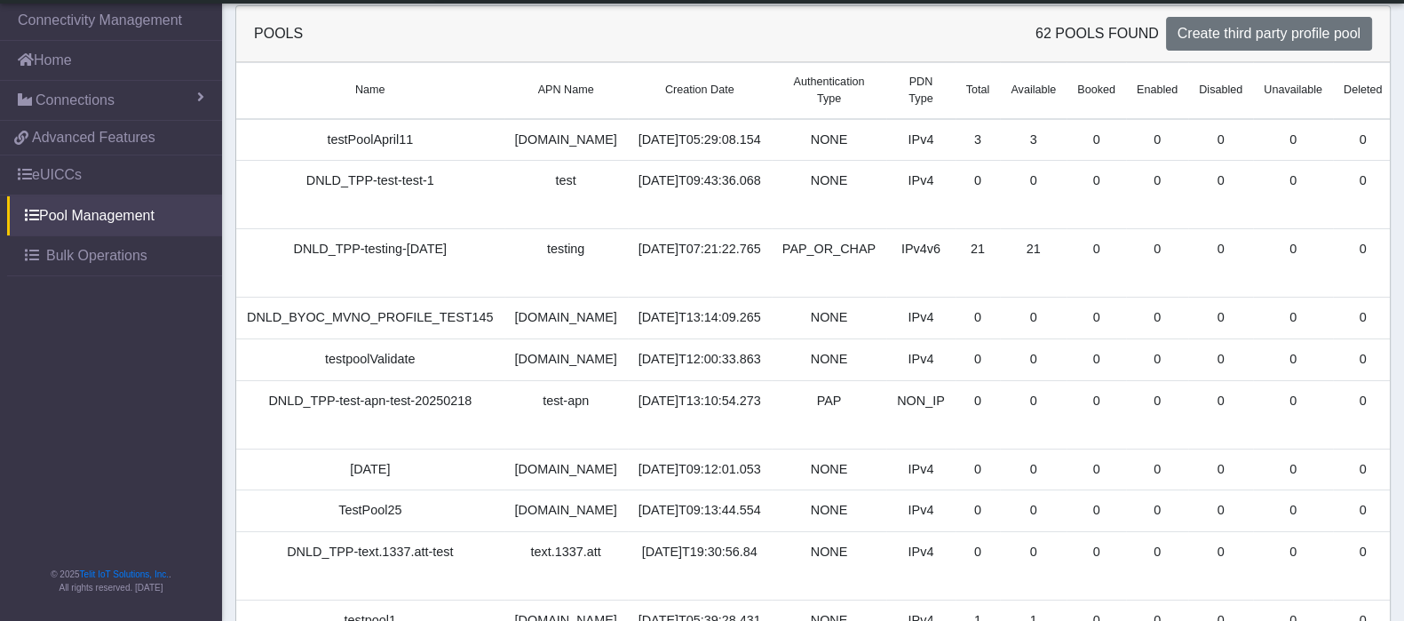
scroll to position [0, 0]
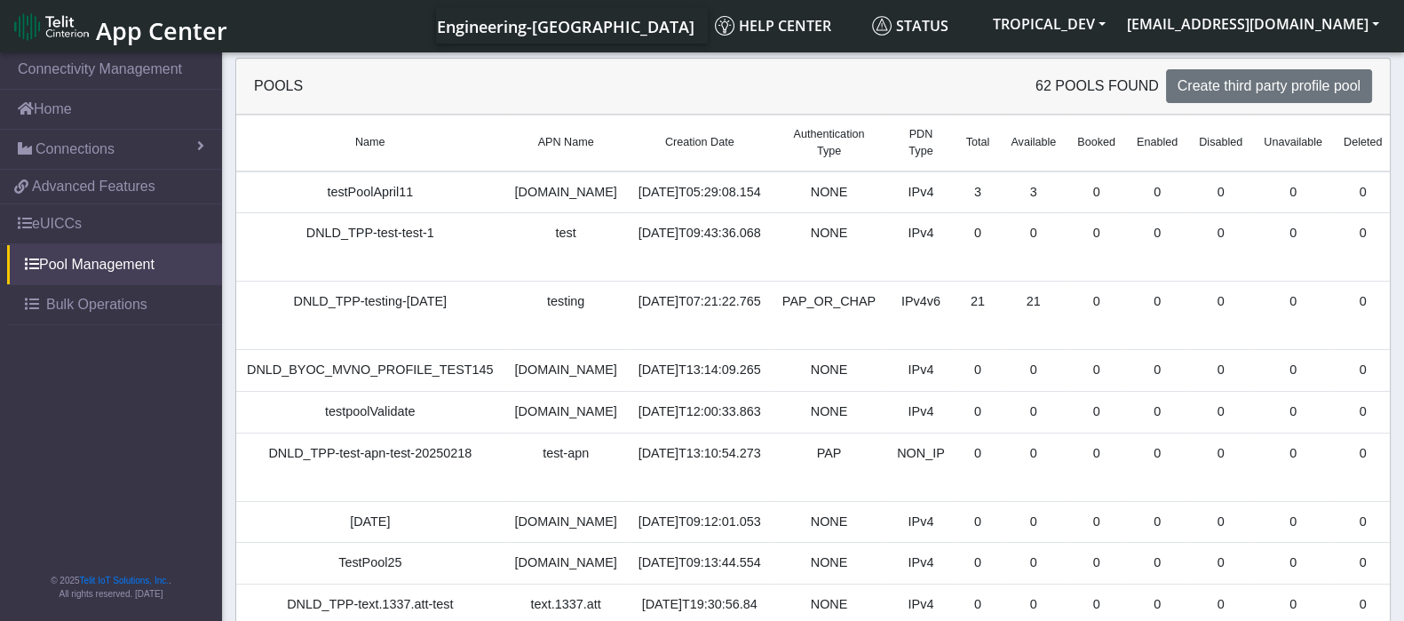
click at [395, 384] on td "DNLD_BYOC_MVNO_PROFILE_TEST145" at bounding box center [370, 371] width 268 height 42
click at [1403, 258] on link "Add Profiles" at bounding box center [1432, 247] width 58 height 46
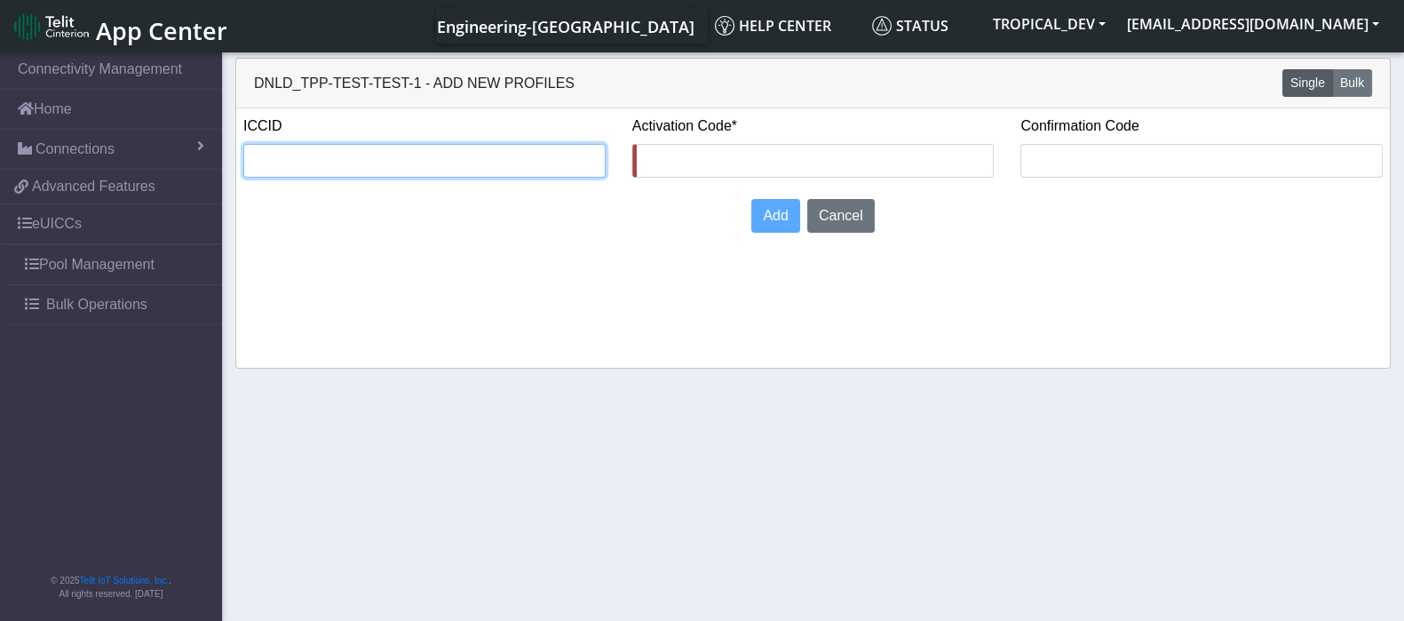
click at [560, 167] on input "text" at bounding box center [424, 161] width 362 height 34
paste input "8935711001000080120"
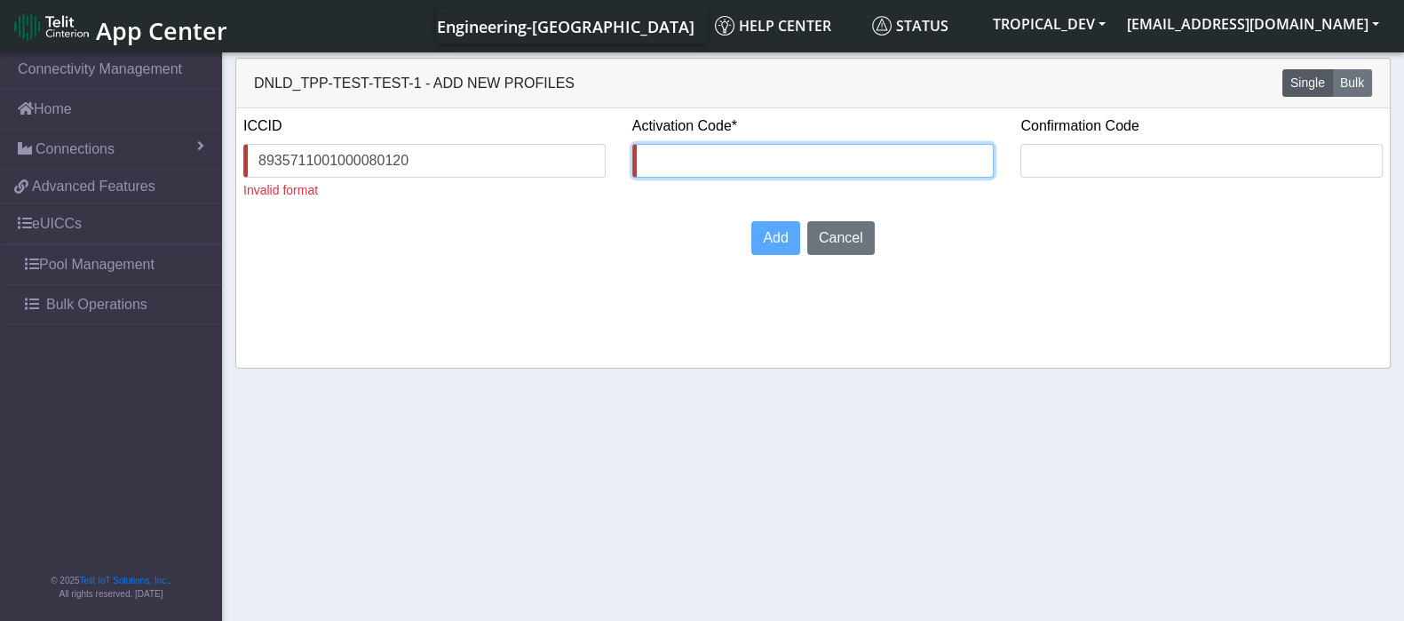
click at [736, 156] on input "text" at bounding box center [813, 161] width 362 height 34
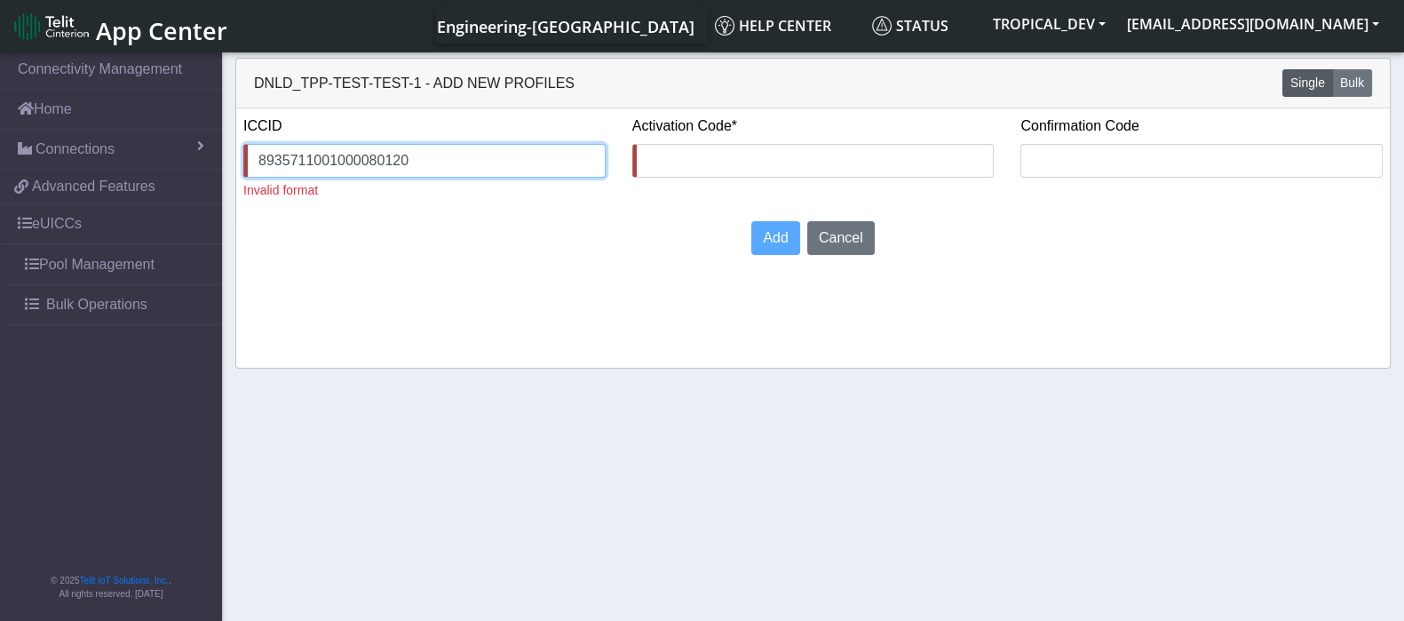
click at [542, 167] on input "8935711001000080120" at bounding box center [424, 161] width 362 height 34
type input "8935711001000080120"
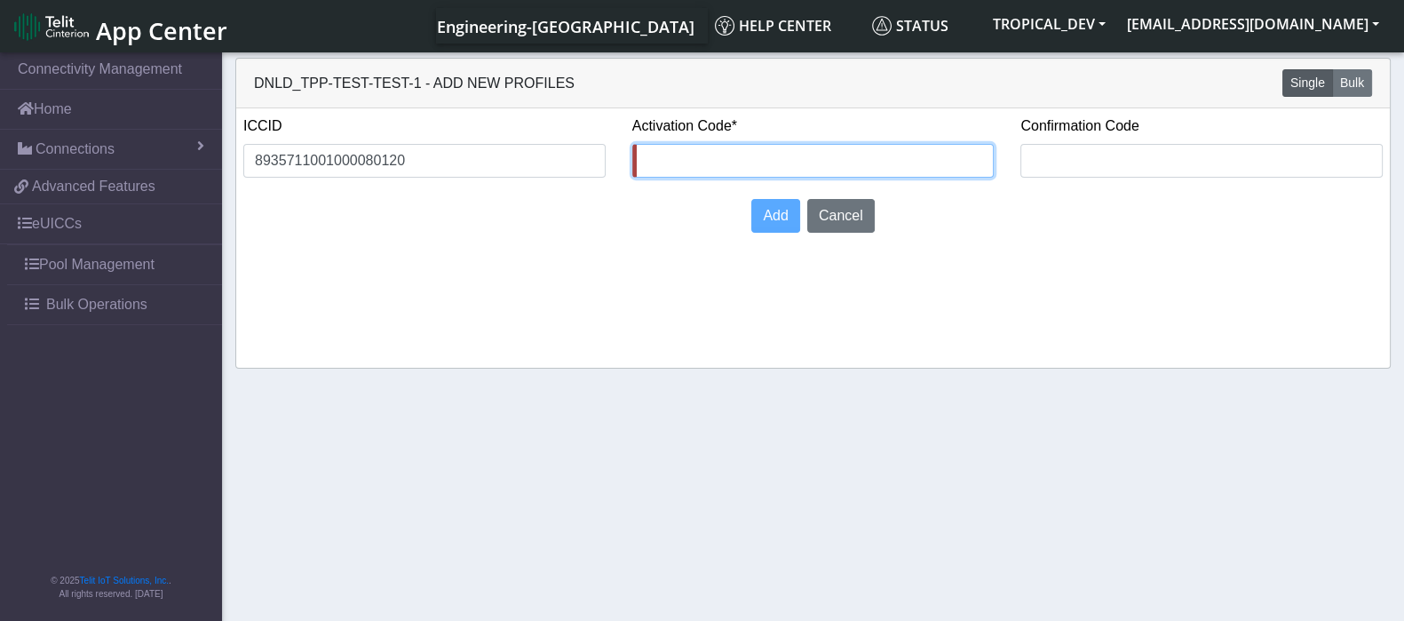
click at [799, 159] on input "text" at bounding box center [813, 161] width 362 height 34
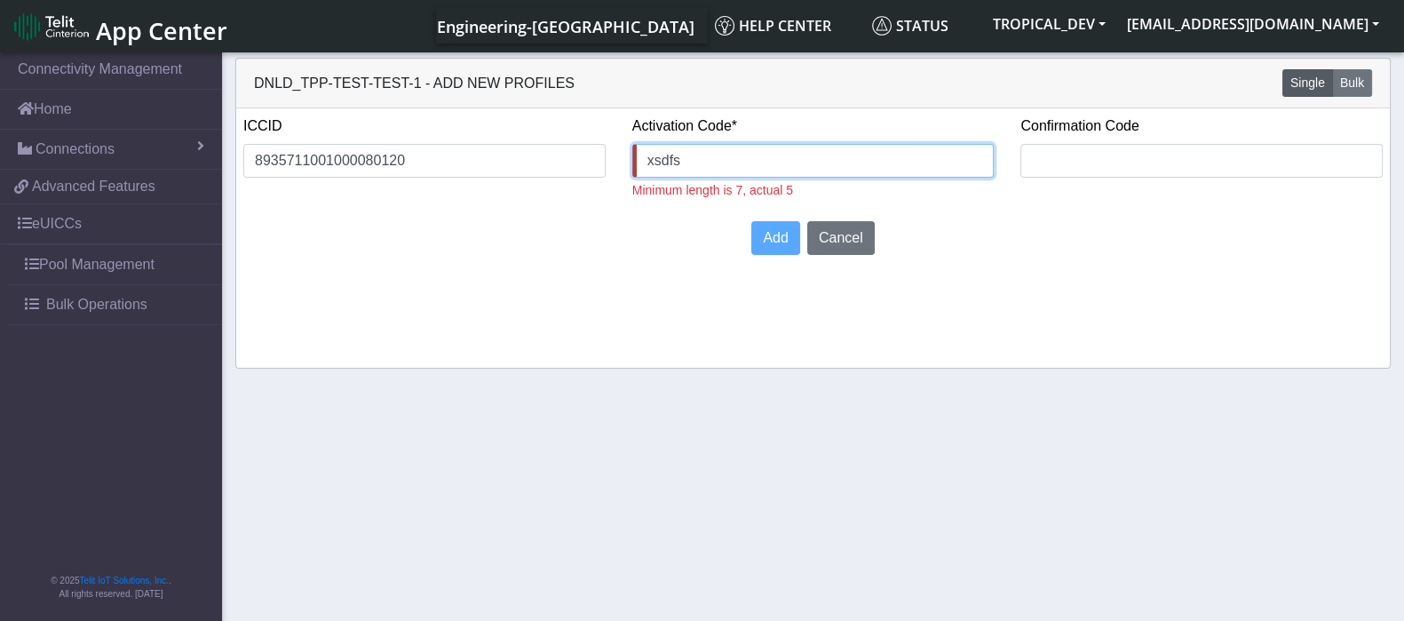
drag, startPoint x: 799, startPoint y: 157, endPoint x: 530, endPoint y: 132, distance: 270.3
click at [530, 132] on div "ICCID 8935711001000080120 Activation Code* xsdfs Minimum length is 7, actual 5 …" at bounding box center [813, 164] width 1166 height 99
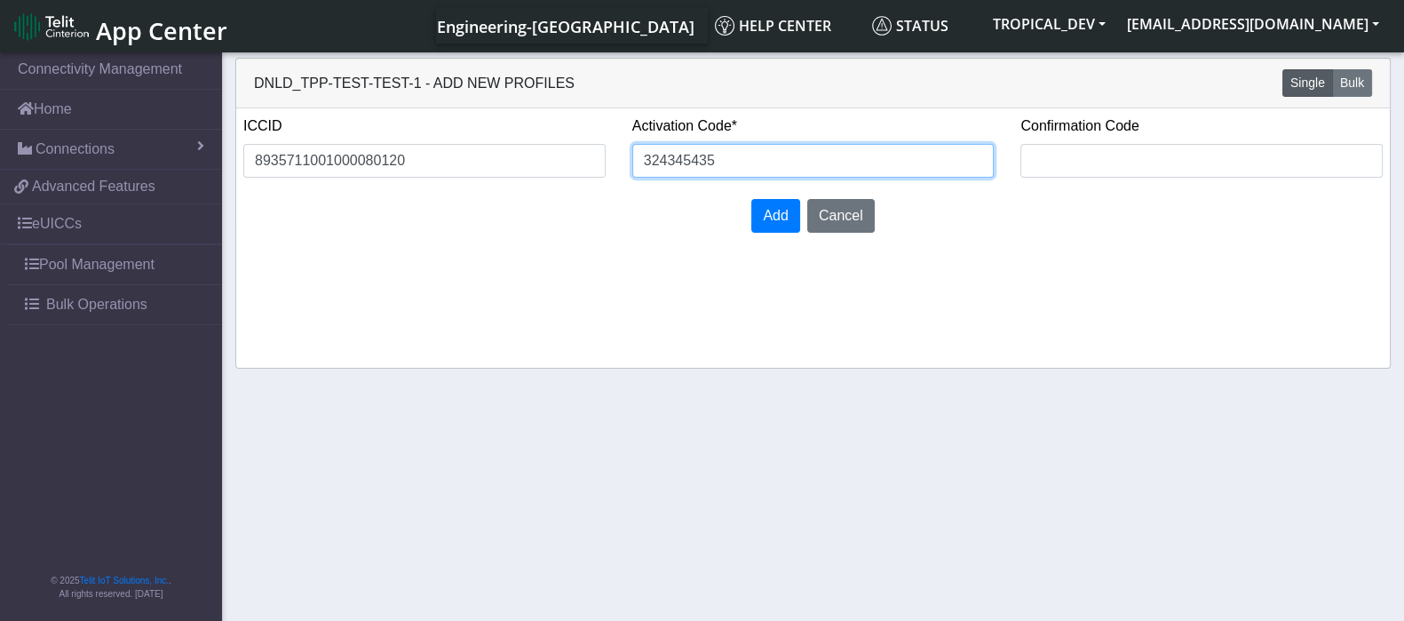
type input "324345435"
